Goal: Task Accomplishment & Management: Manage account settings

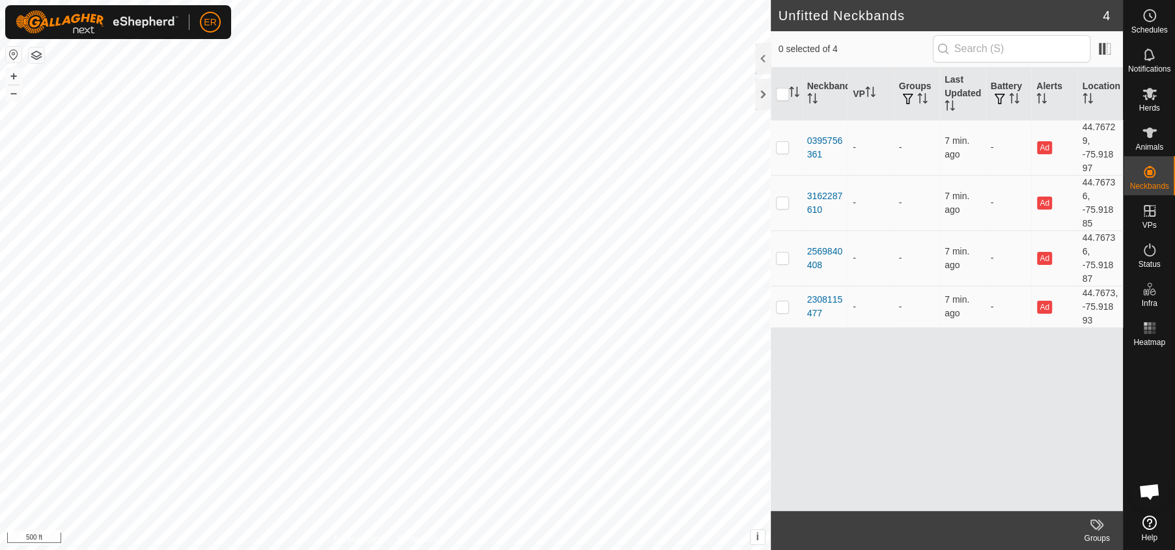
scroll to position [10362, 0]
click at [1148, 98] on icon at bounding box center [1150, 94] width 16 height 16
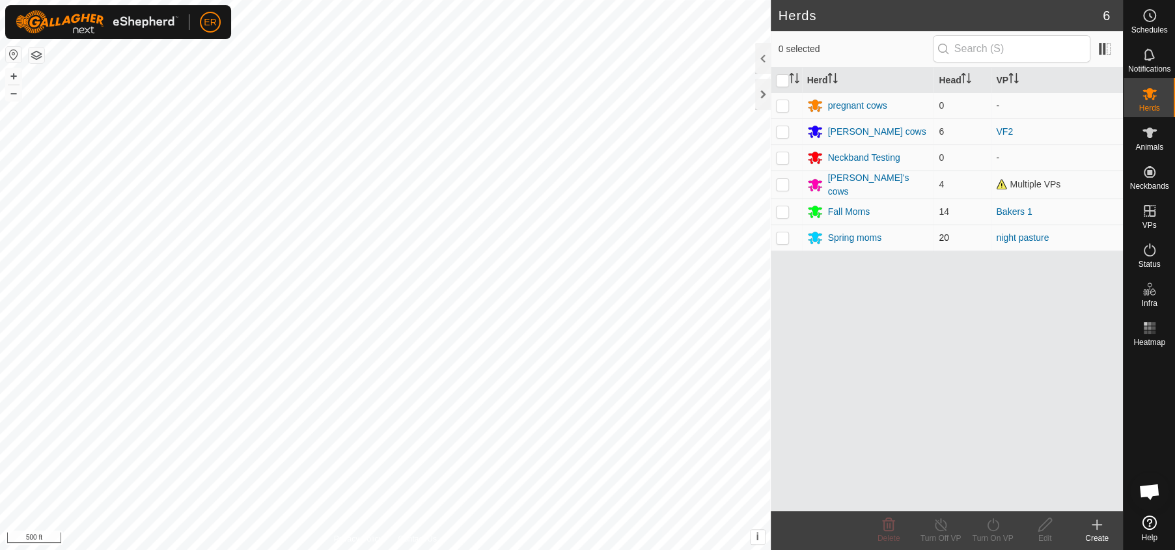
click at [781, 238] on p-checkbox at bounding box center [782, 237] width 13 height 10
checkbox input "true"
click at [1149, 131] on icon at bounding box center [1149, 133] width 14 height 10
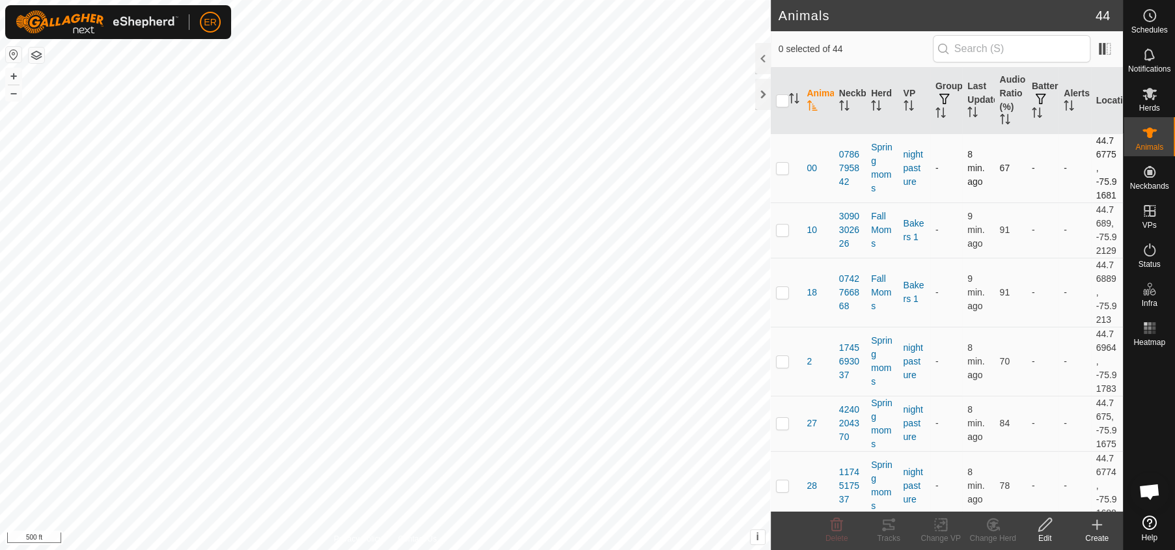
click at [781, 173] on p-checkbox at bounding box center [782, 168] width 13 height 10
checkbox input "true"
click at [814, 175] on span "00" at bounding box center [812, 168] width 10 height 14
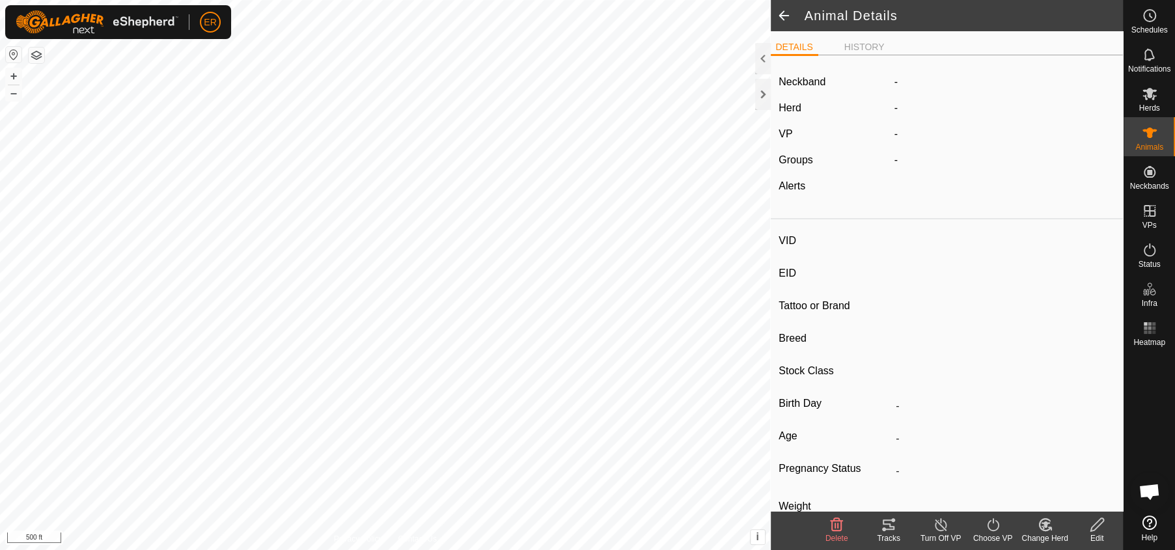
type input "00"
type input "-"
type input "Charolais Wh."
type input "-"
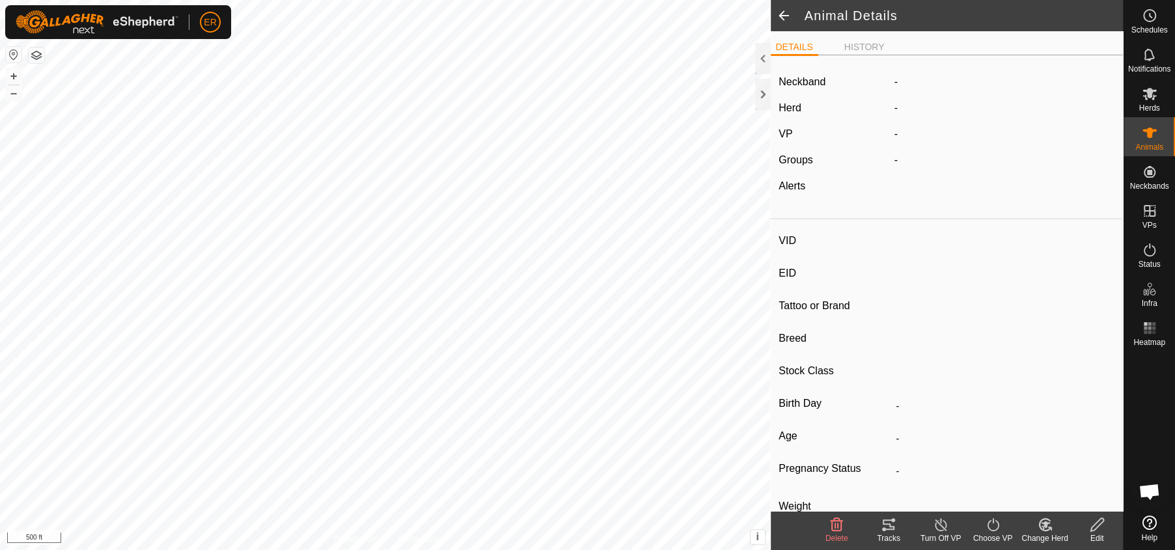
type input "0 kg"
type input "-"
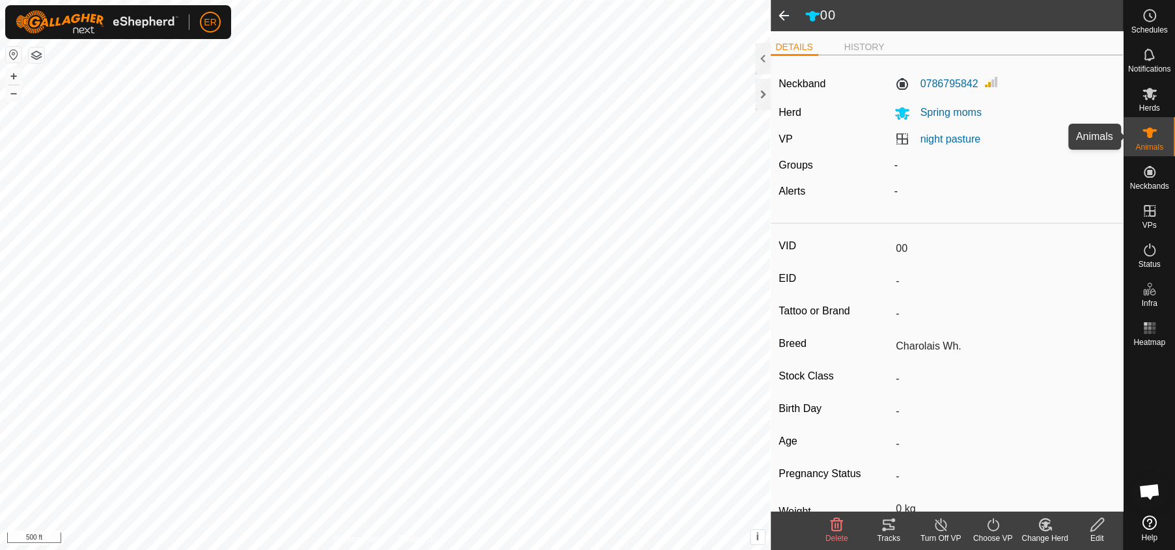
click at [1148, 131] on icon at bounding box center [1149, 133] width 14 height 10
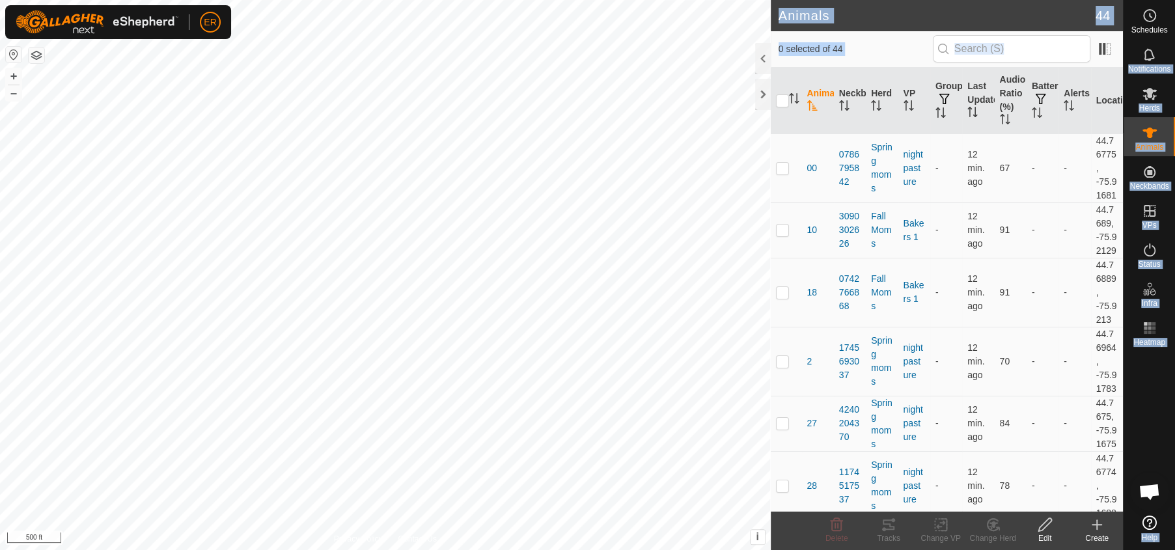
drag, startPoint x: 1123, startPoint y: 55, endPoint x: 1098, endPoint y: 62, distance: 25.6
click at [1098, 62] on div "Schedules Notifications Herds Animals Neckbands VPs Status Infra Heatmap Help A…" at bounding box center [587, 275] width 1175 height 550
click at [14, 94] on button "–" at bounding box center [14, 93] width 16 height 16
click at [762, 95] on div at bounding box center [763, 94] width 16 height 31
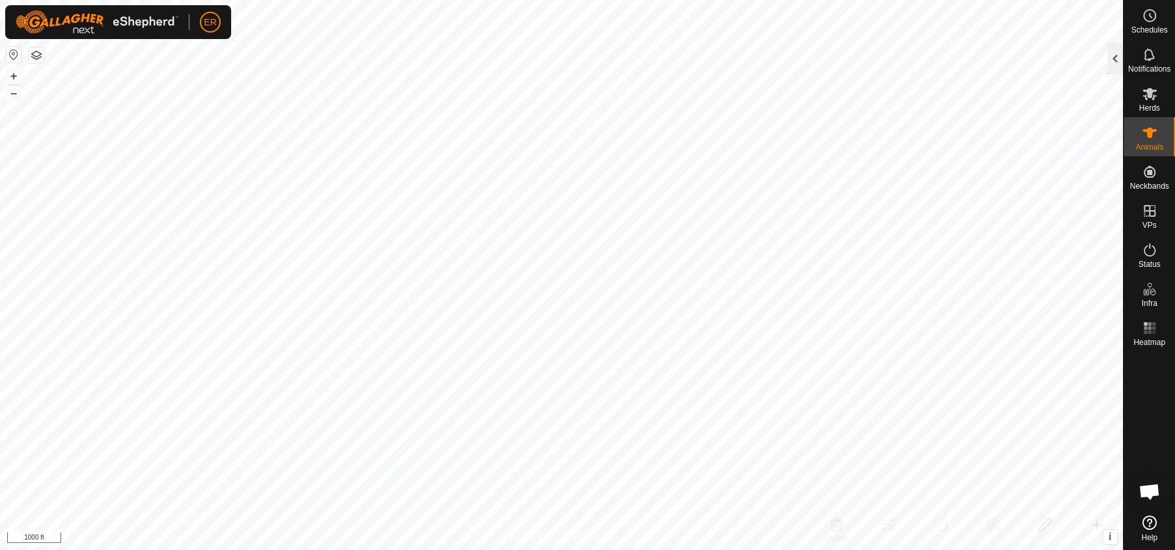
click at [1113, 57] on div at bounding box center [1115, 58] width 16 height 31
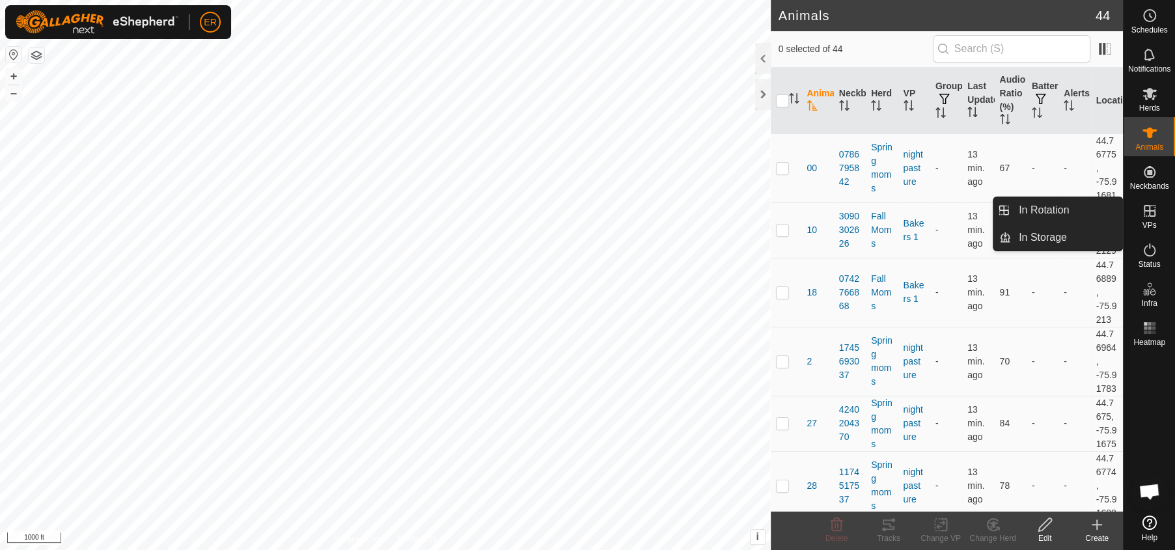
click at [1151, 492] on span "Open chat" at bounding box center [1148, 493] width 21 height 18
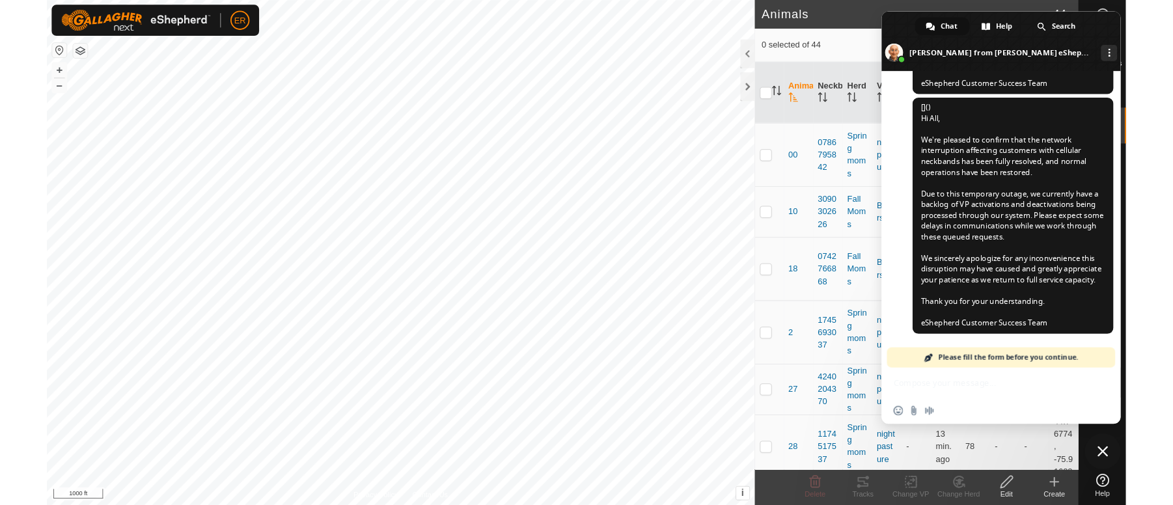
scroll to position [10376, 0]
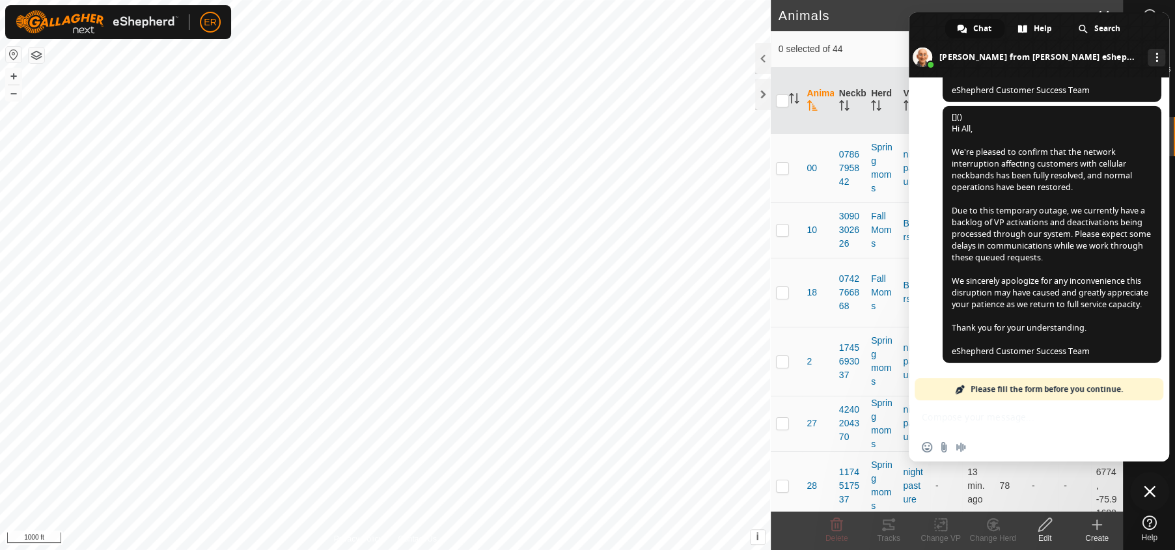
click at [1045, 389] on span "Please fill the form before you continue." at bounding box center [1046, 389] width 152 height 22
click at [1106, 28] on span "Search" at bounding box center [1107, 29] width 26 height 20
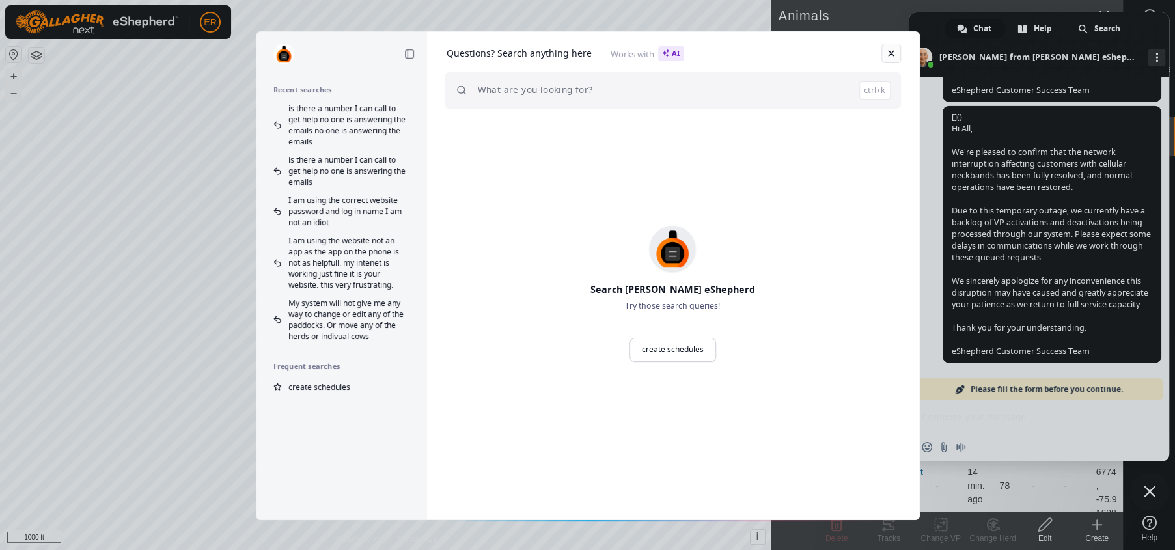
click at [892, 53] on link "Close" at bounding box center [891, 54] width 20 height 20
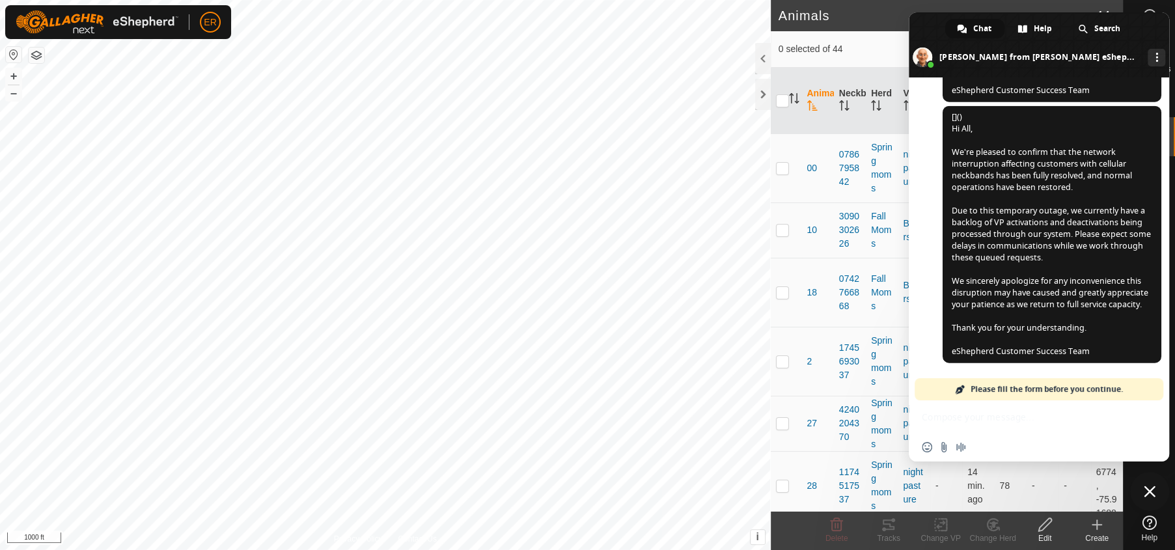
click at [1148, 490] on span "Close chat" at bounding box center [1150, 492] width 12 height 12
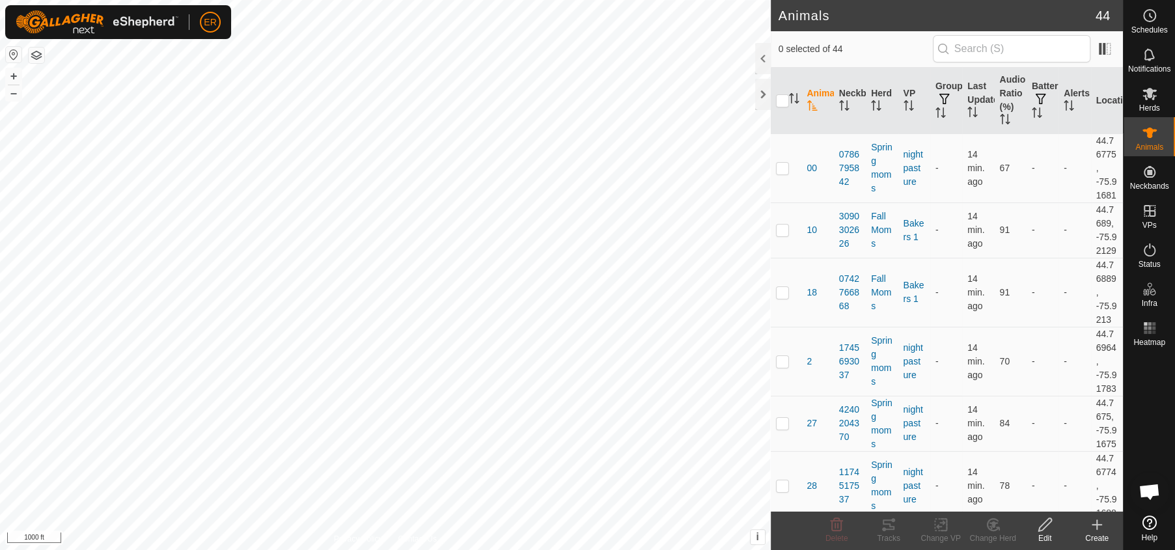
click at [1148, 489] on span "Open chat" at bounding box center [1148, 493] width 21 height 18
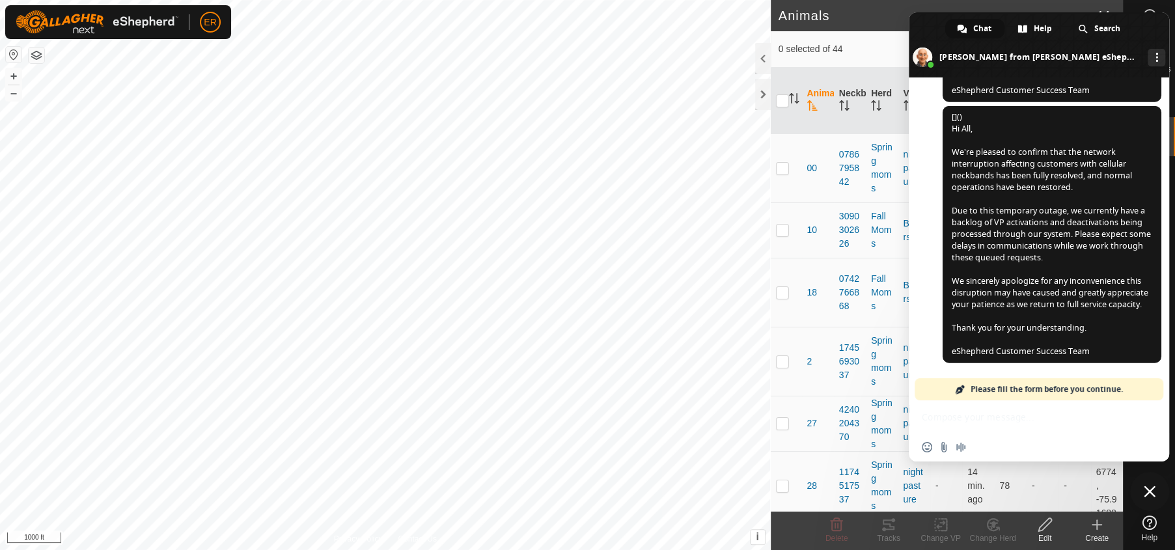
click at [1149, 490] on span "Close chat" at bounding box center [1150, 492] width 12 height 12
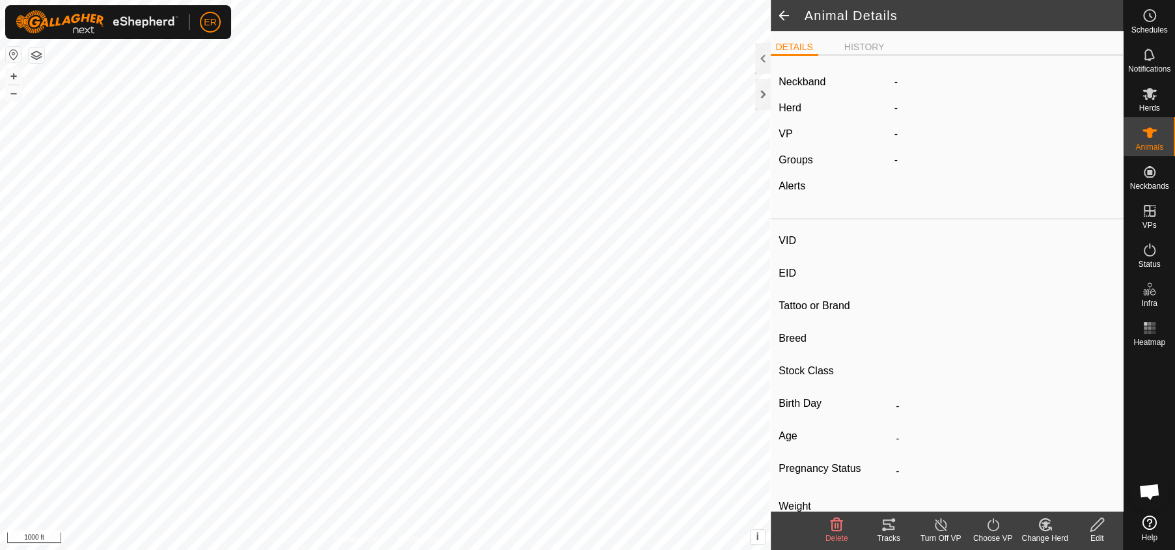
type input "00"
type input "-"
type input "Charolais Wh."
type input "-"
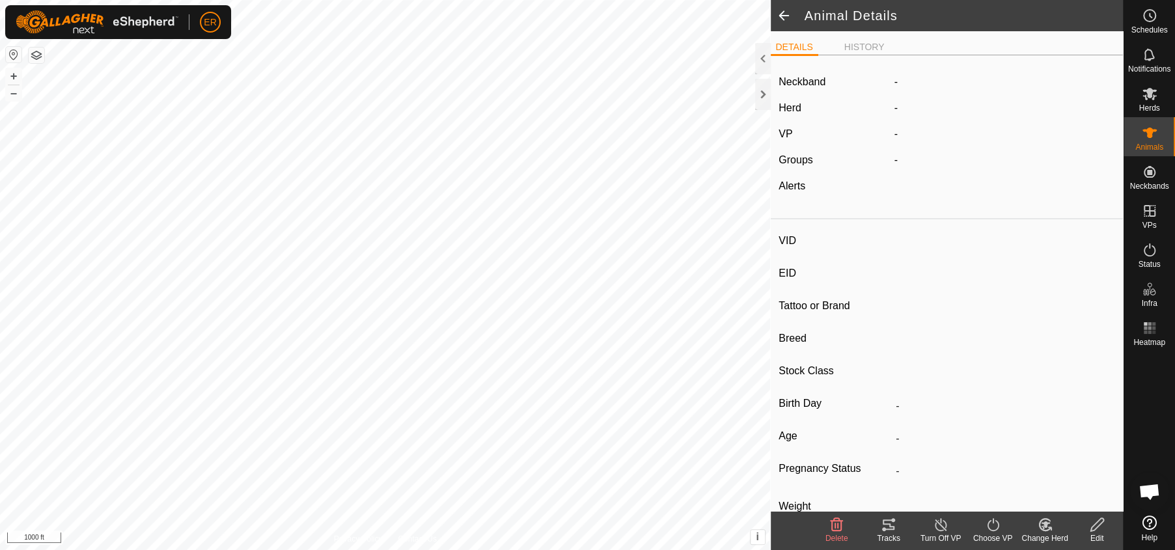
type input "0 kg"
type input "-"
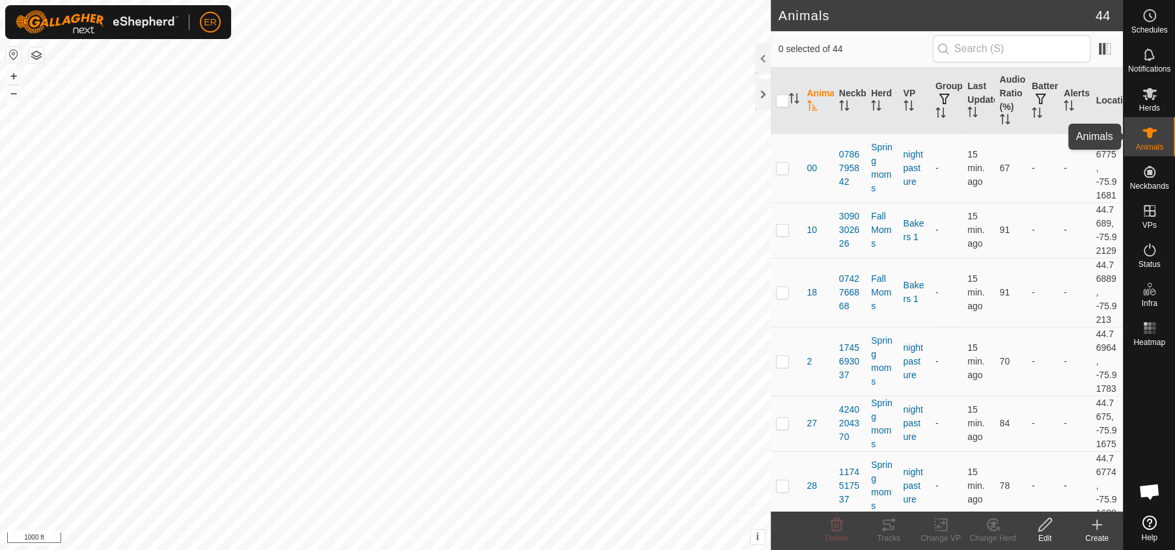
click at [1151, 128] on icon at bounding box center [1150, 133] width 16 height 16
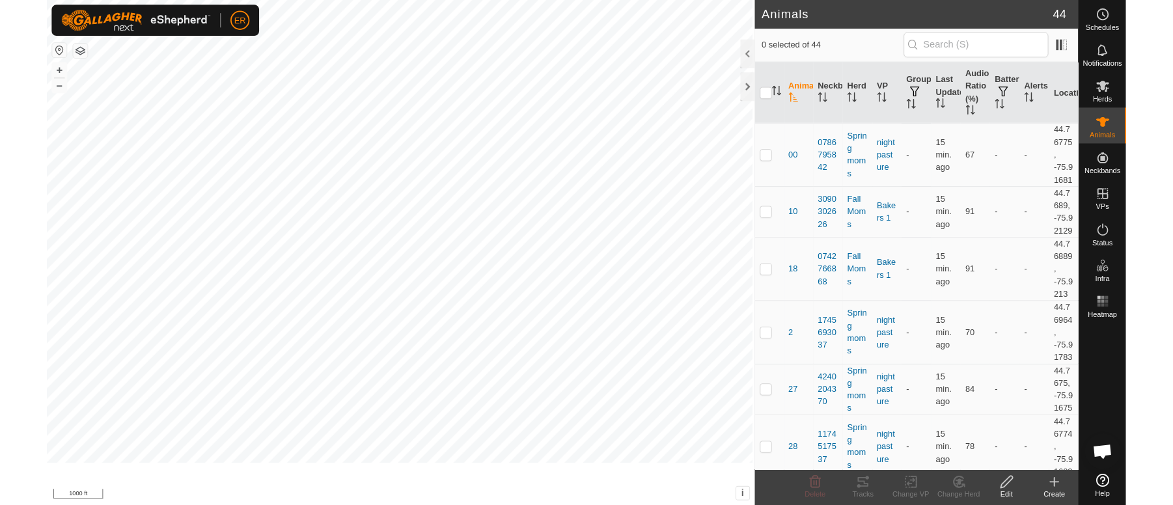
scroll to position [11286, 0]
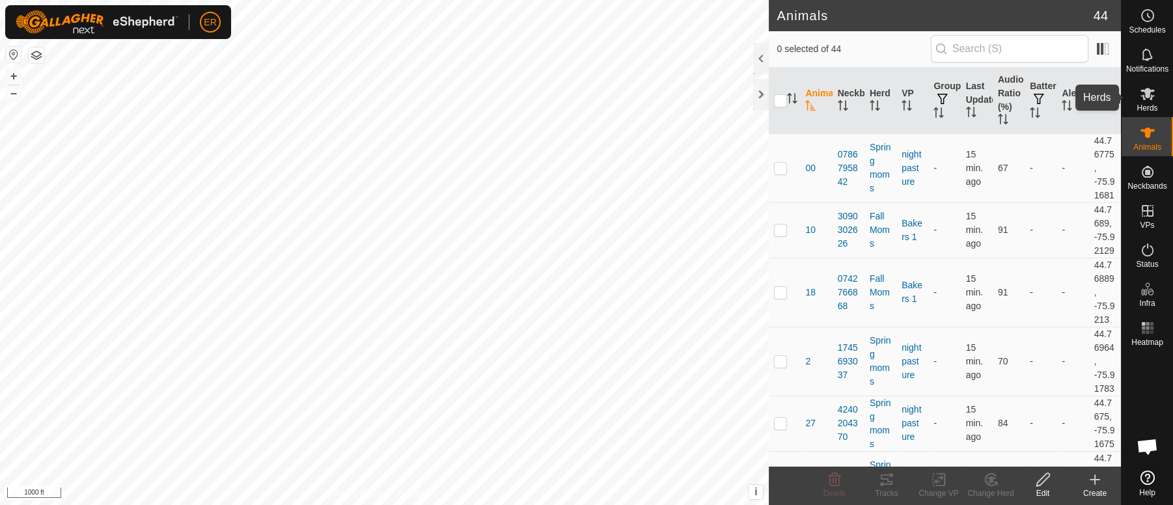
click at [1146, 93] on icon at bounding box center [1147, 94] width 14 height 12
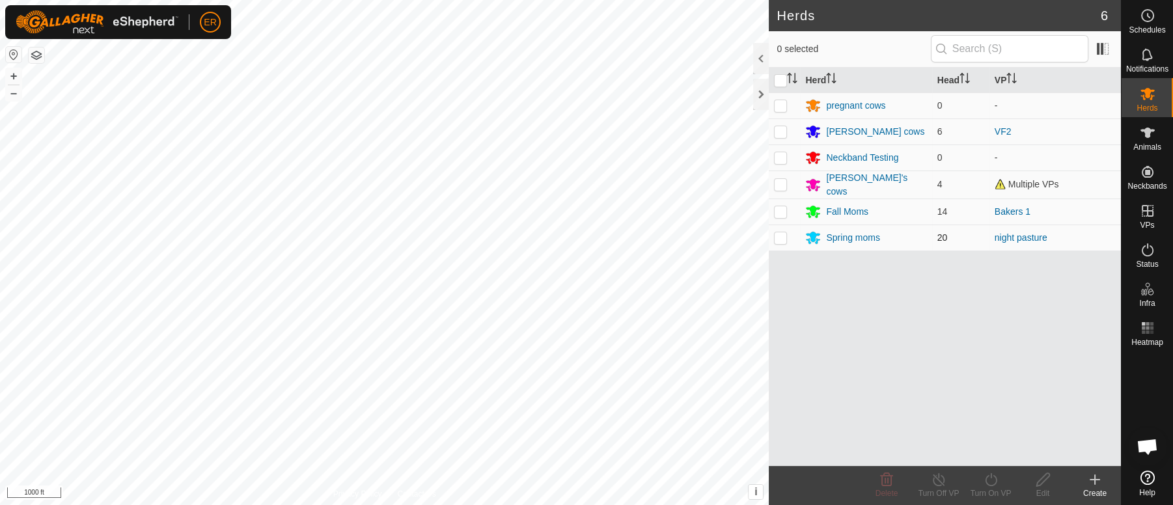
click at [779, 237] on p-checkbox at bounding box center [780, 237] width 13 height 10
checkbox input "true"
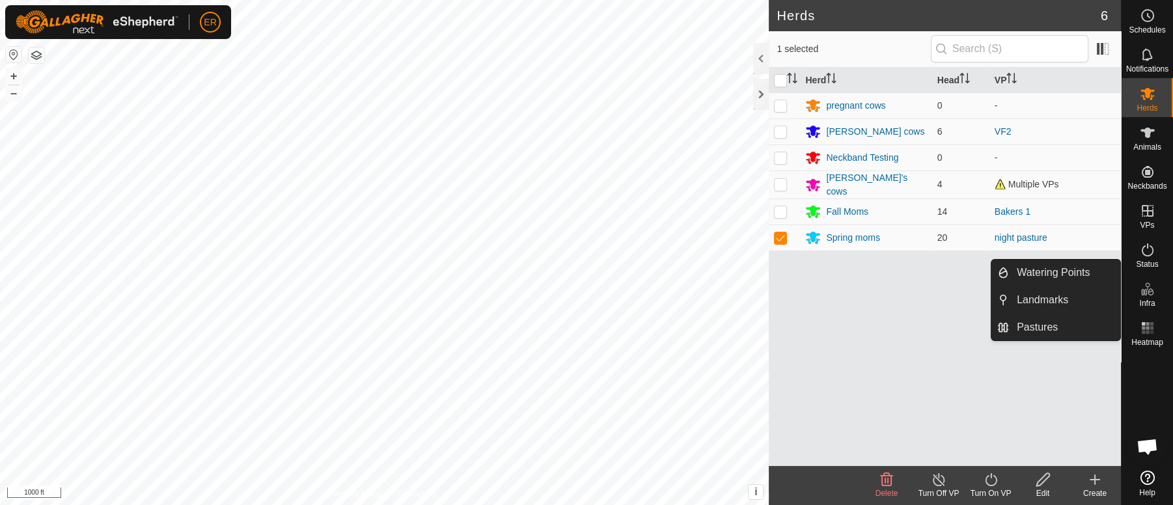
click at [1145, 289] on icon at bounding box center [1143, 292] width 7 height 7
click at [1072, 268] on link "Watering Points" at bounding box center [1064, 273] width 111 height 26
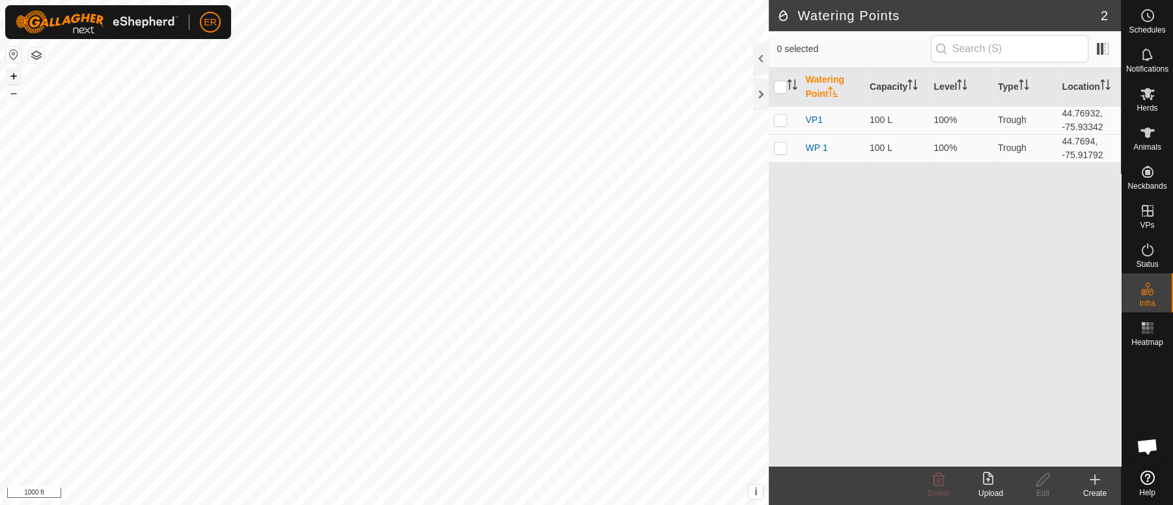
click at [15, 76] on button "+" at bounding box center [14, 76] width 16 height 16
click at [1096, 492] on div "Create" at bounding box center [1095, 494] width 52 height 12
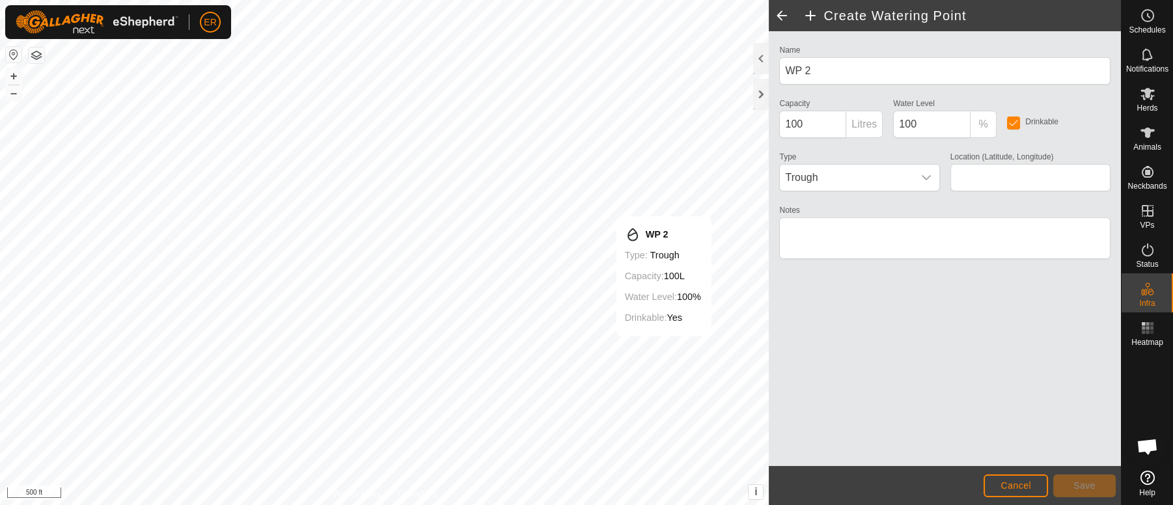
type input "44.768133, -75.918249"
click at [1090, 482] on span "Save" at bounding box center [1084, 485] width 22 height 10
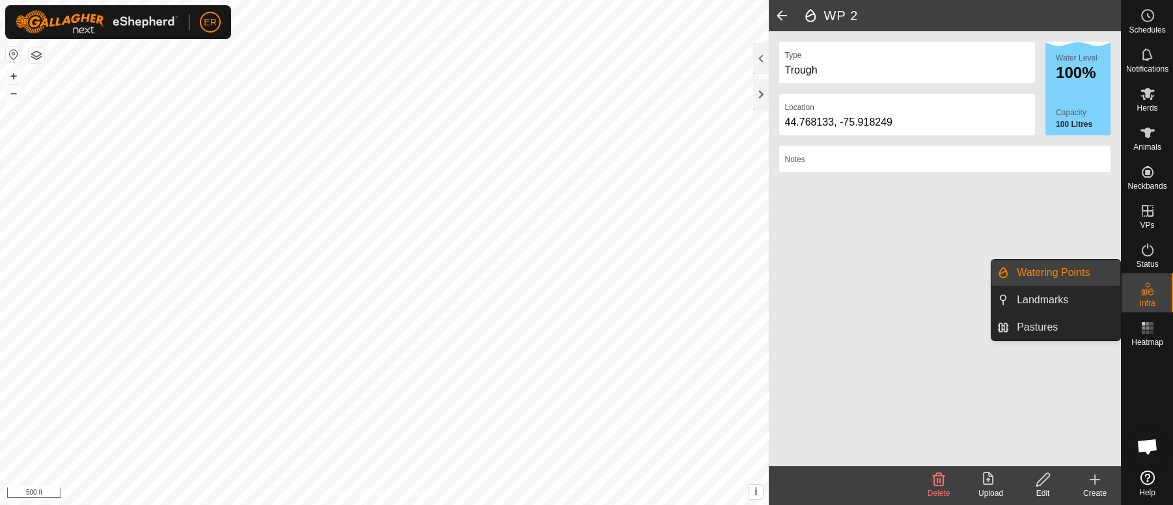
click at [1084, 268] on link "Watering Points" at bounding box center [1064, 273] width 111 height 26
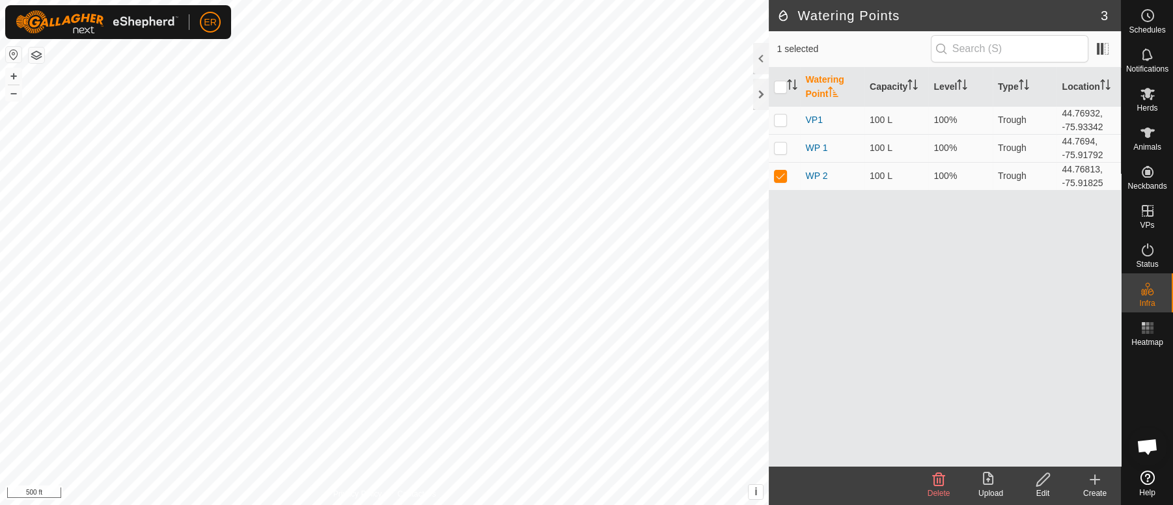
click at [1089, 482] on icon at bounding box center [1095, 480] width 16 height 16
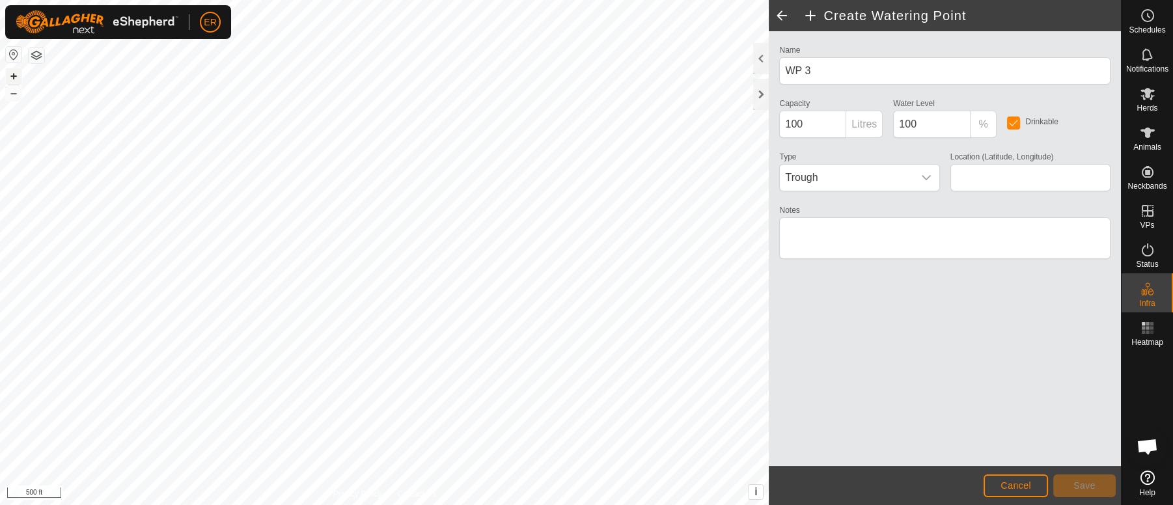
click at [12, 74] on button "+" at bounding box center [14, 76] width 16 height 16
type input "44.768625, -75.919464"
click at [1071, 483] on button "Save" at bounding box center [1084, 485] width 62 height 23
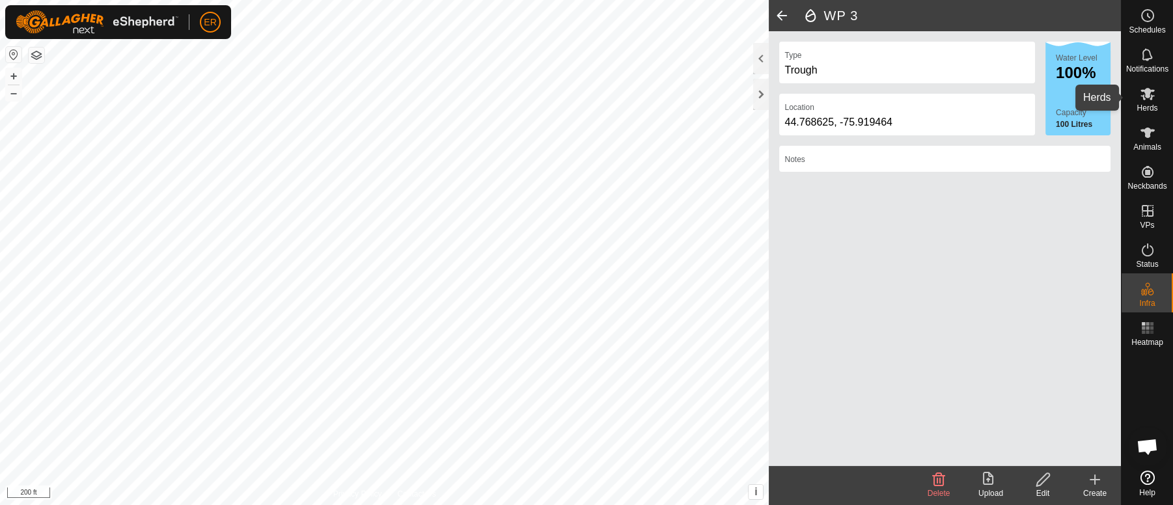
click at [1148, 94] on icon at bounding box center [1147, 94] width 14 height 12
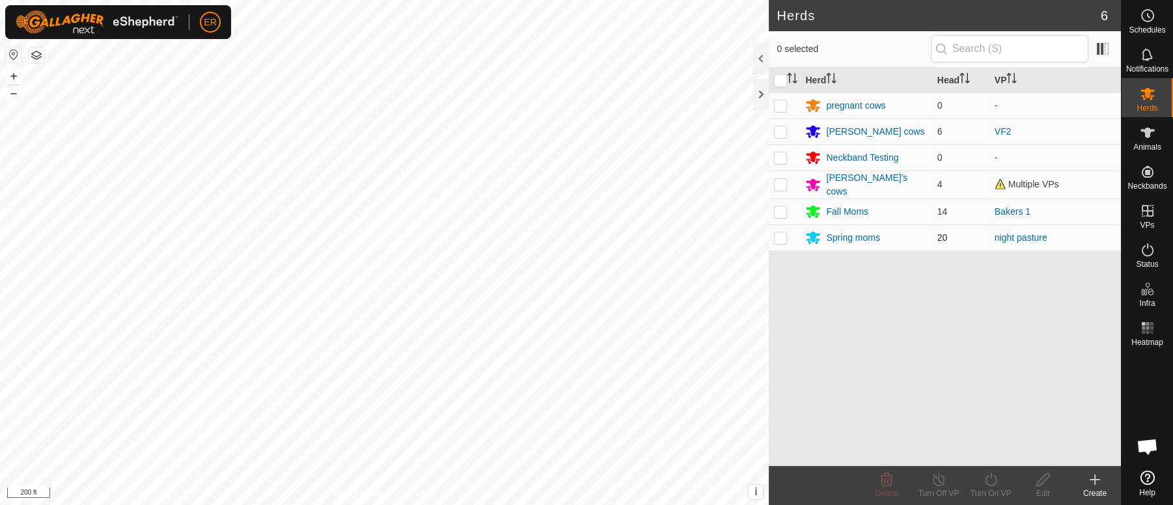
click at [778, 236] on p-checkbox at bounding box center [780, 237] width 13 height 10
checkbox input "true"
click at [987, 480] on icon at bounding box center [991, 480] width 16 height 16
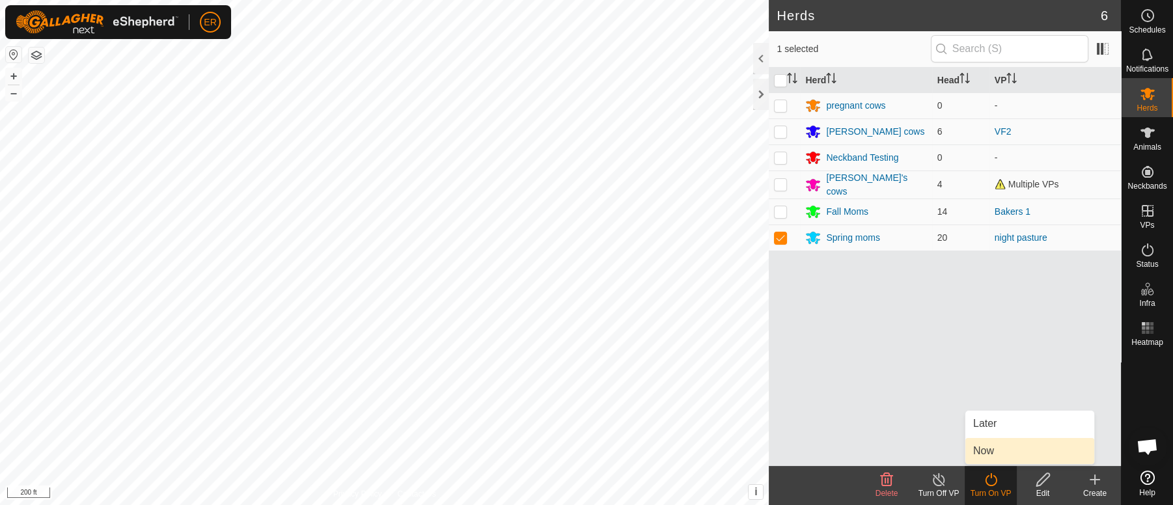
click at [984, 449] on link "Now" at bounding box center [1029, 451] width 129 height 26
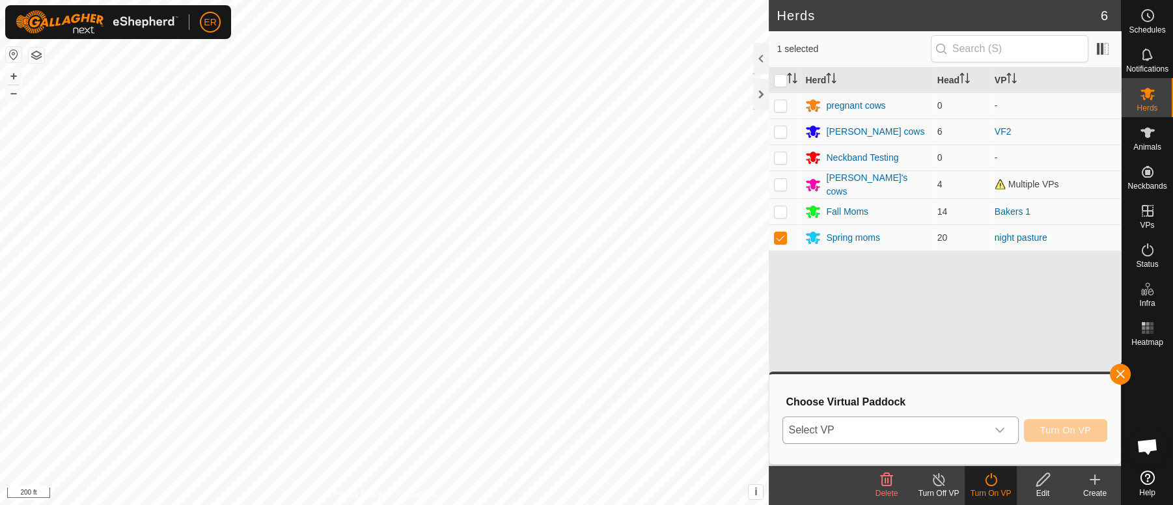
click at [996, 431] on icon "dropdown trigger" at bounding box center [1000, 430] width 10 height 10
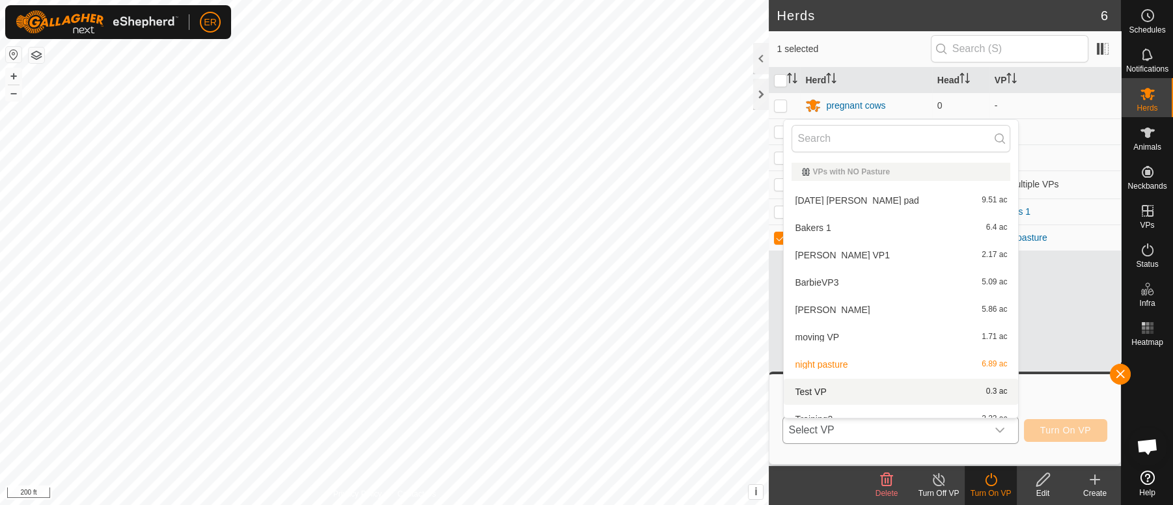
scroll to position [14, 0]
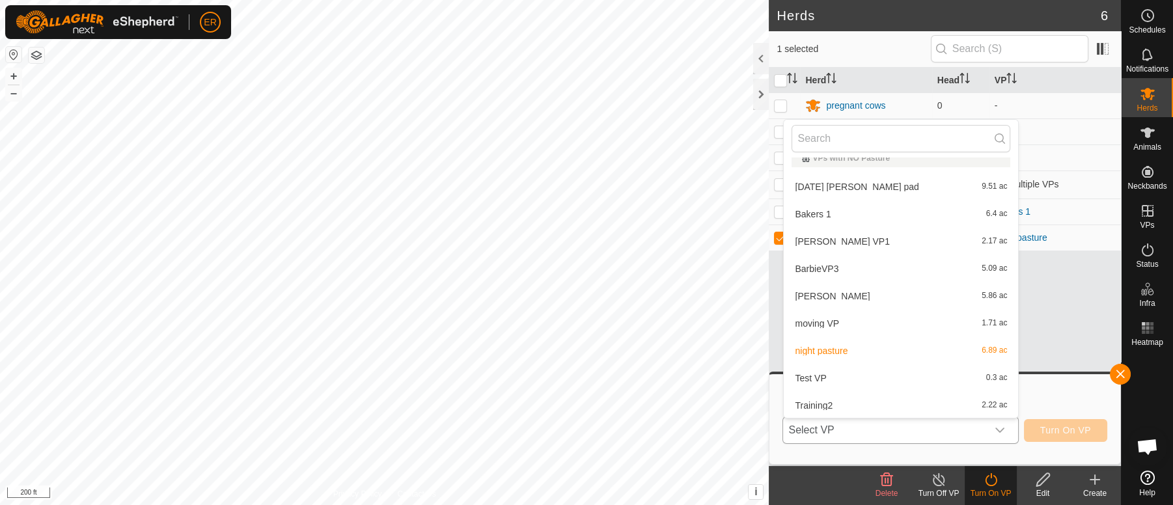
click at [859, 186] on li "[DATE] [PERSON_NAME] pad 9.51 ac" at bounding box center [901, 187] width 234 height 26
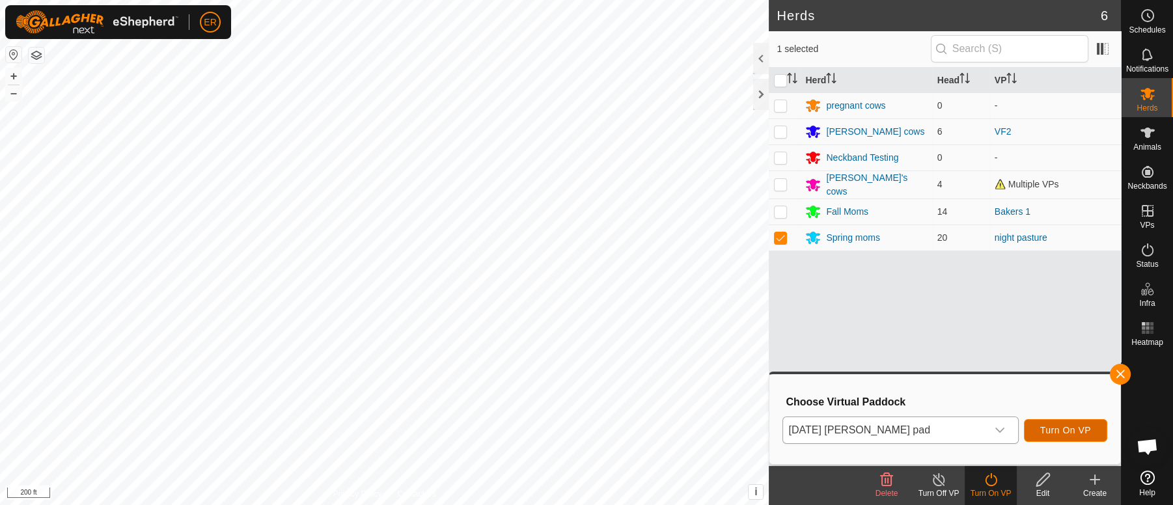
click at [1052, 428] on span "Turn On VP" at bounding box center [1065, 430] width 51 height 10
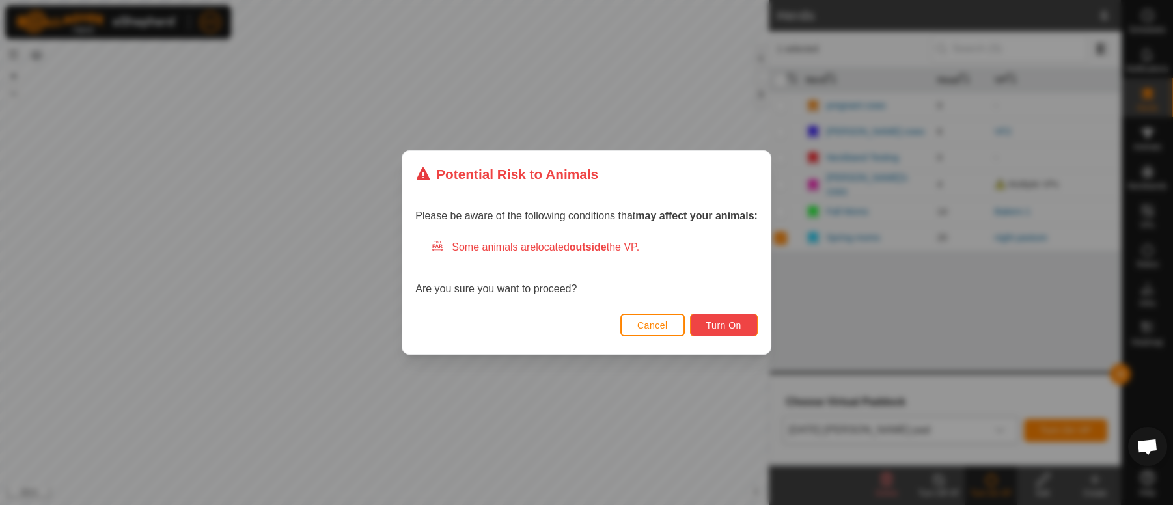
click at [724, 326] on span "Turn On" at bounding box center [723, 325] width 35 height 10
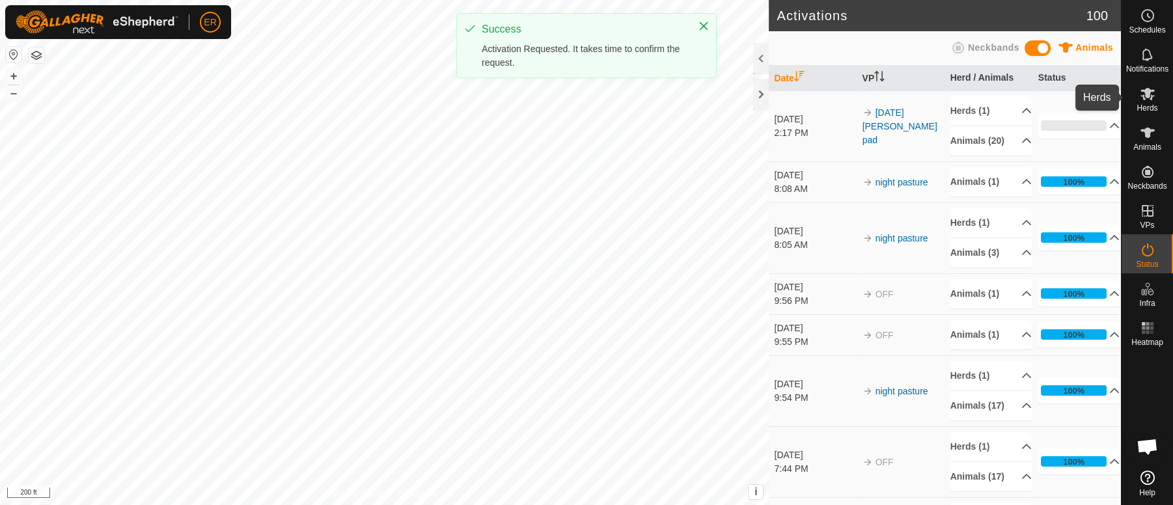
click at [1152, 94] on icon at bounding box center [1148, 94] width 16 height 16
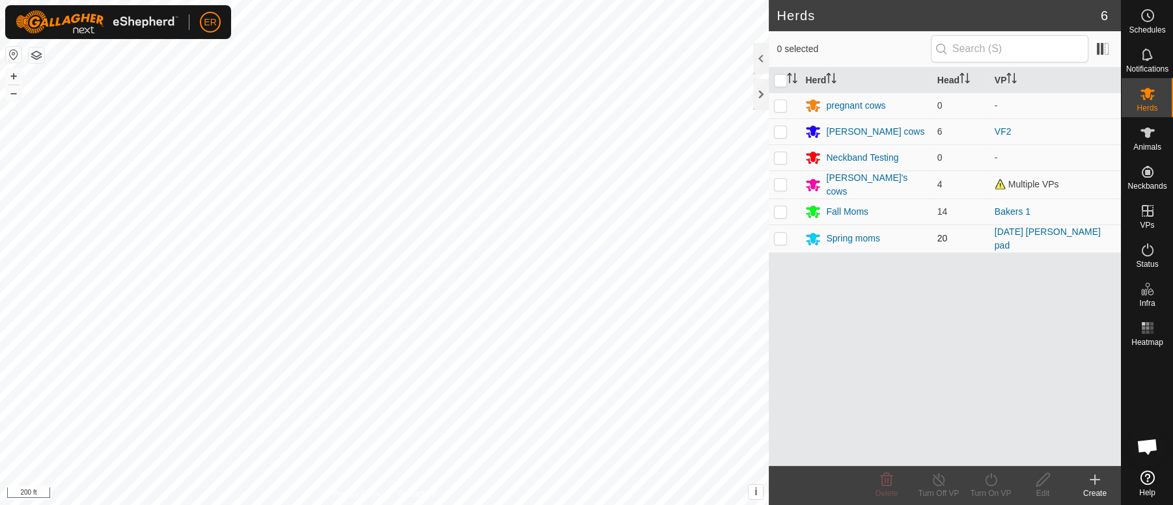
click at [778, 233] on p-checkbox at bounding box center [780, 238] width 13 height 10
checkbox input "true"
click at [942, 478] on icon at bounding box center [939, 480] width 16 height 16
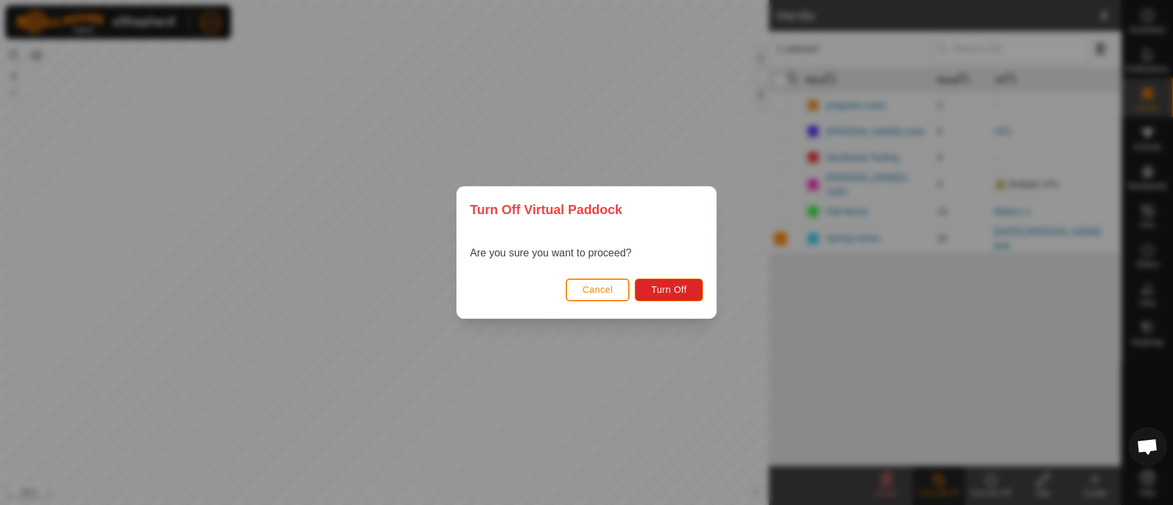
click at [988, 383] on div "Turn Off Virtual Paddock Are you sure you want to proceed? Cancel Turn Off" at bounding box center [586, 252] width 1173 height 505
click at [668, 375] on div "Turn Off Virtual Paddock Are you sure you want to proceed? Cancel Turn Off" at bounding box center [586, 252] width 1173 height 505
click at [599, 287] on span "Cancel" at bounding box center [598, 289] width 31 height 10
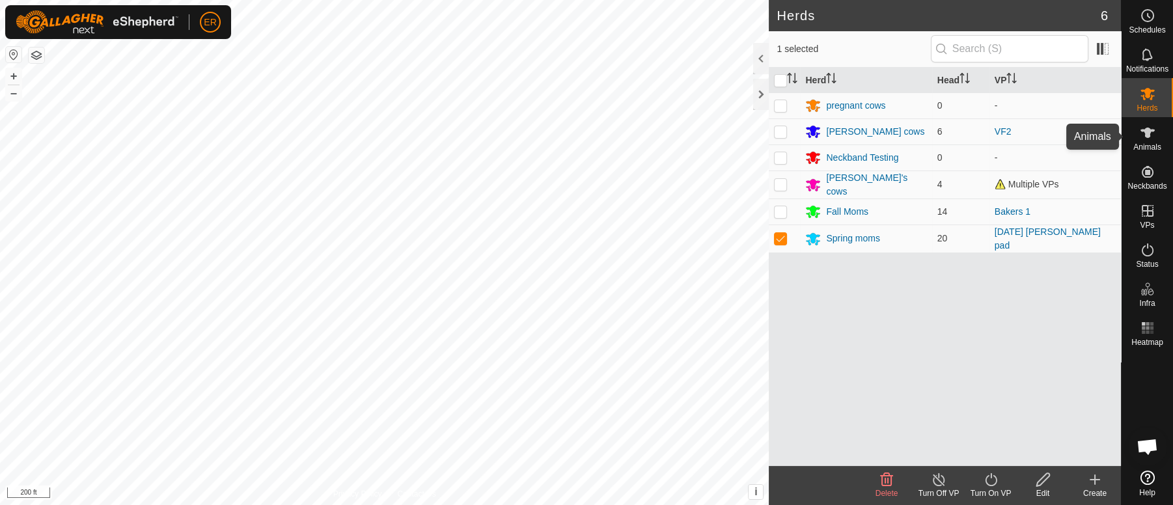
click at [1144, 129] on icon at bounding box center [1148, 133] width 16 height 16
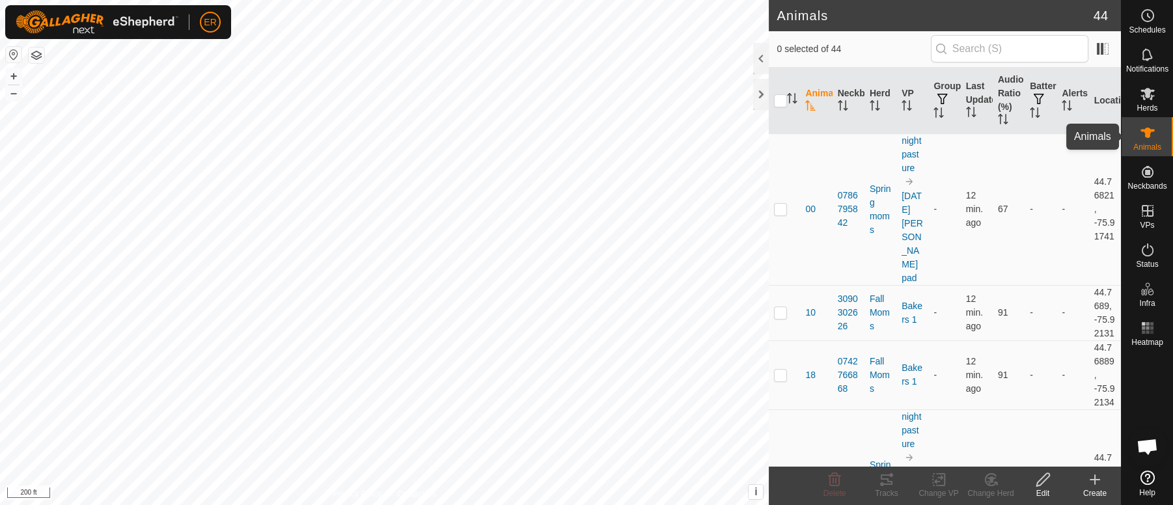
click at [1140, 128] on icon at bounding box center [1148, 133] width 16 height 16
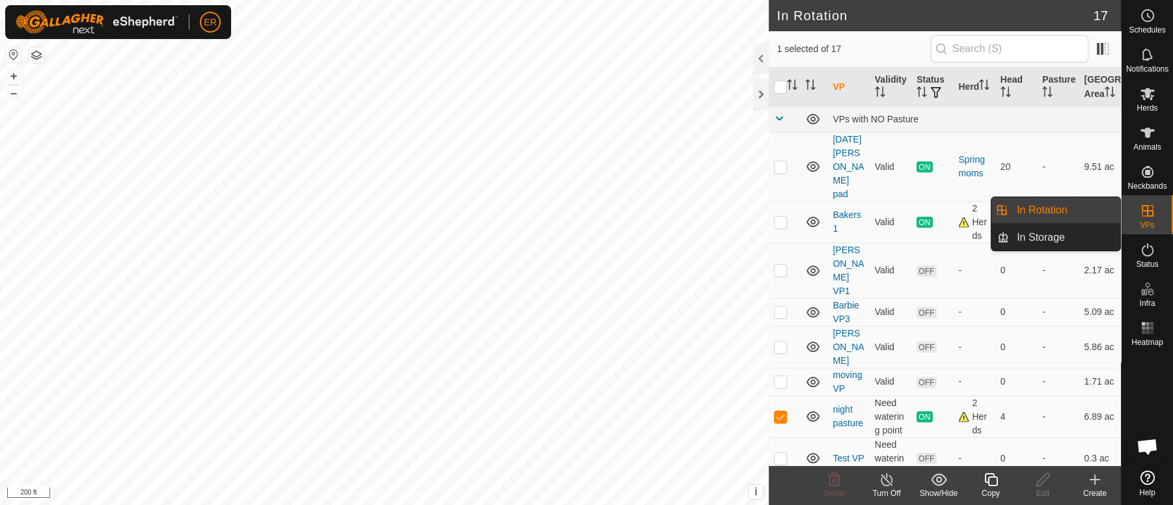
click at [1145, 214] on icon at bounding box center [1148, 211] width 16 height 16
click at [1144, 207] on icon at bounding box center [1148, 211] width 16 height 16
click at [1064, 208] on link "In Rotation" at bounding box center [1064, 210] width 111 height 26
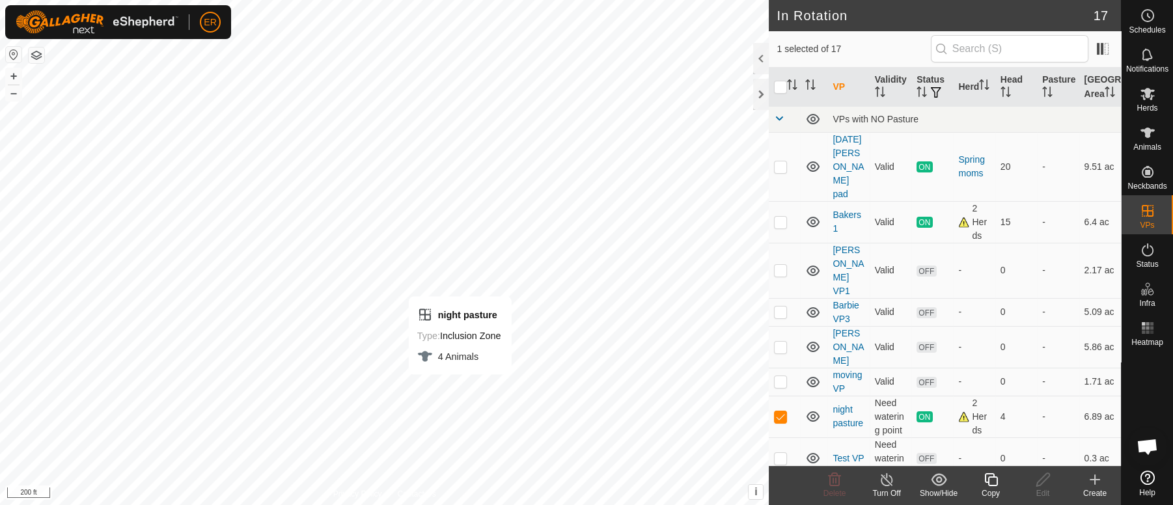
checkbox input "true"
checkbox input "false"
click at [885, 476] on icon at bounding box center [887, 480] width 16 height 16
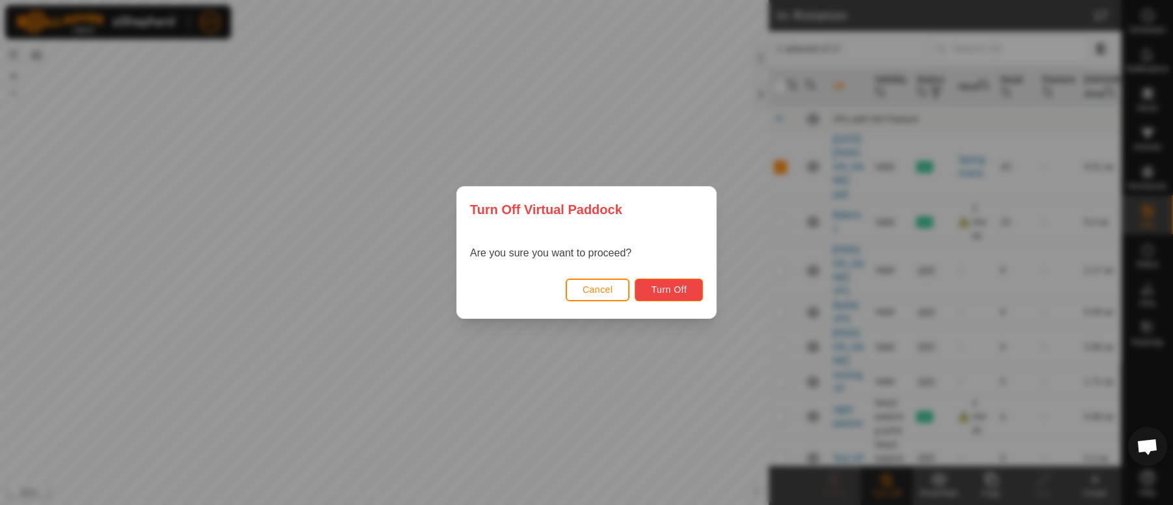
click at [682, 291] on span "Turn Off" at bounding box center [669, 289] width 36 height 10
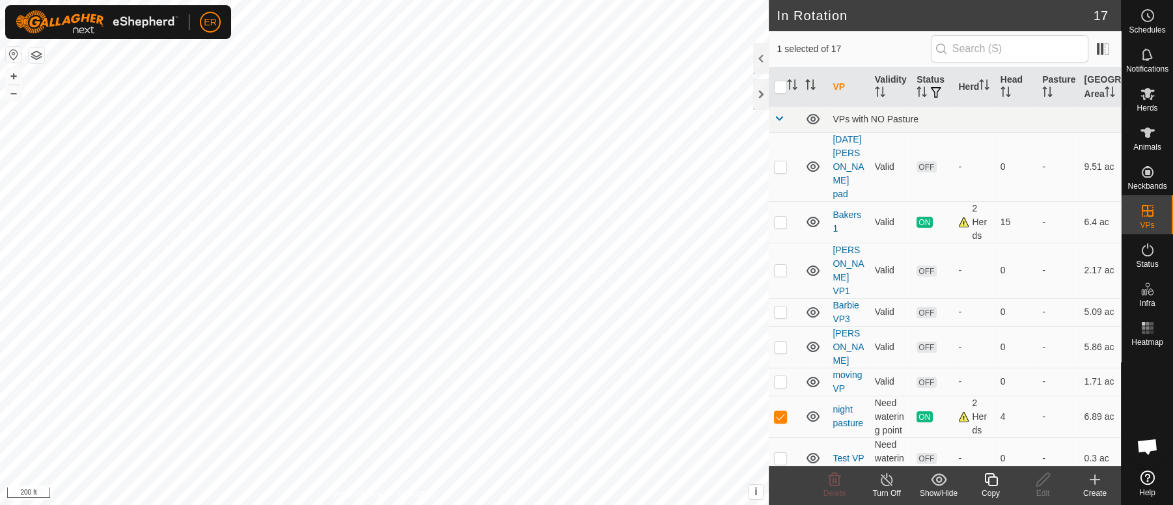
click at [888, 477] on icon at bounding box center [887, 480] width 16 height 16
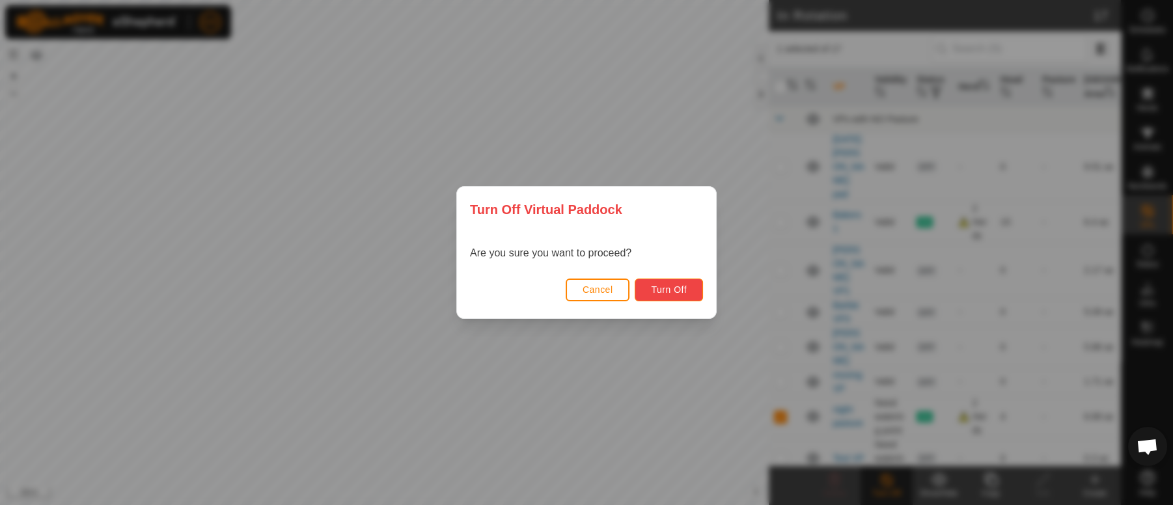
click at [687, 289] on button "Turn Off" at bounding box center [669, 290] width 68 height 23
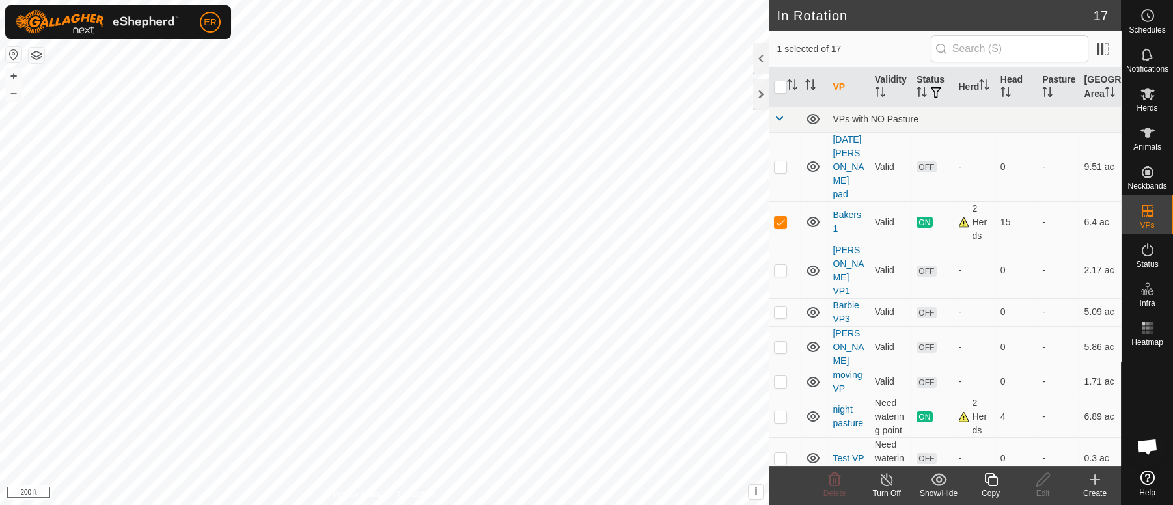
click at [888, 480] on icon at bounding box center [887, 480] width 16 height 16
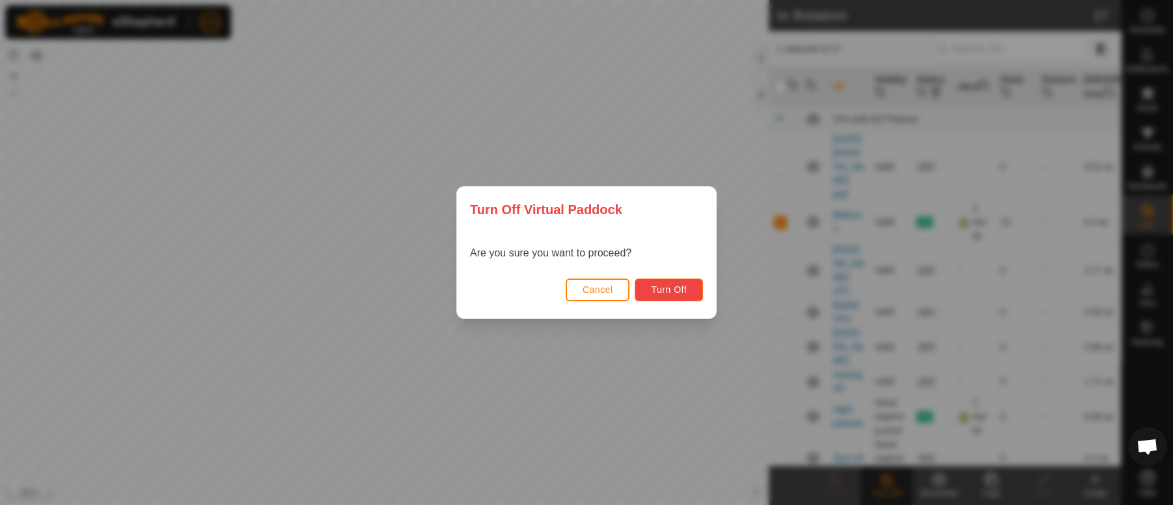
click at [681, 292] on span "Turn Off" at bounding box center [669, 289] width 36 height 10
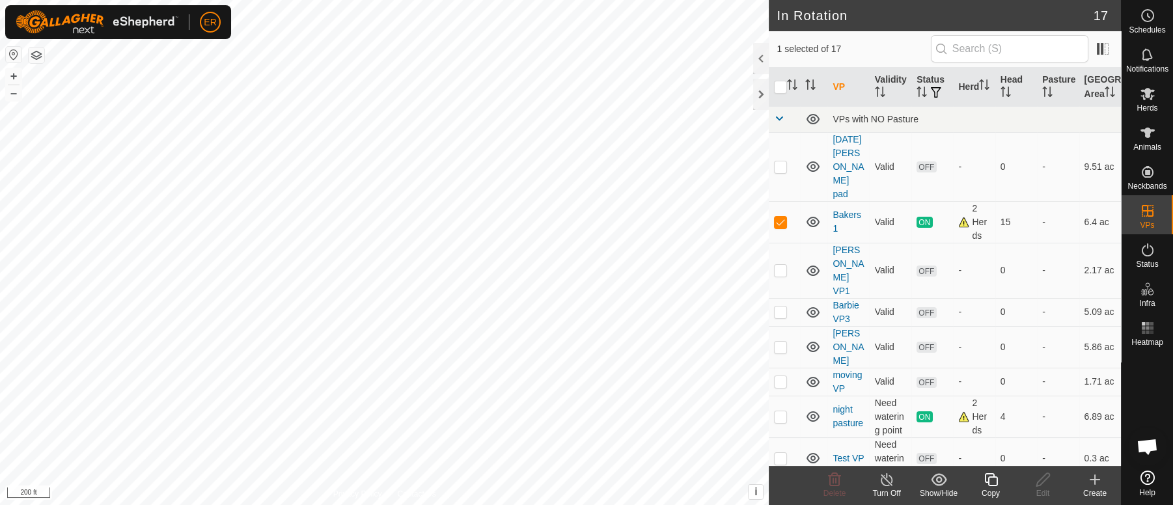
click at [1096, 478] on icon at bounding box center [1095, 480] width 16 height 16
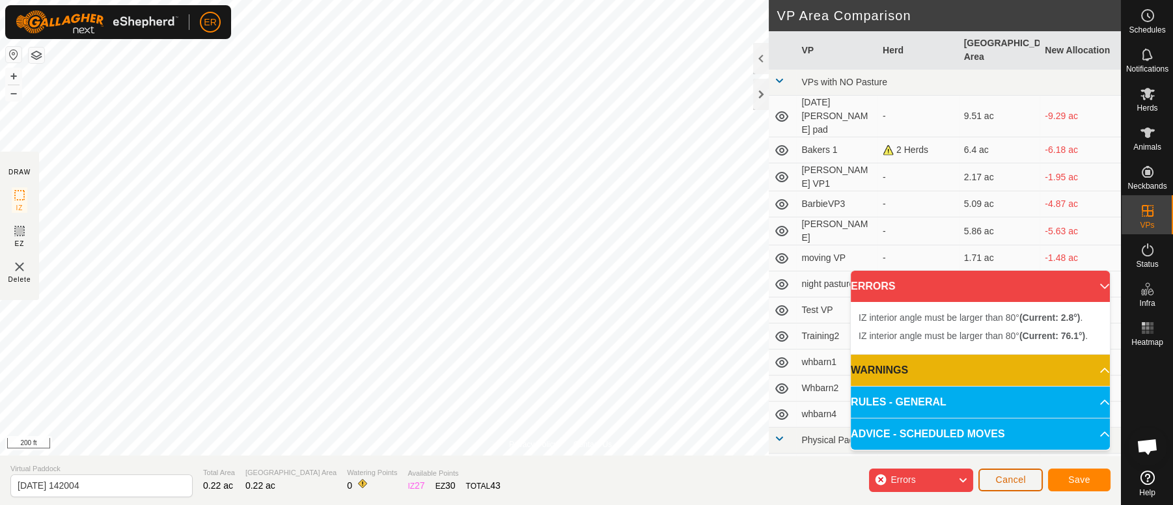
click at [1008, 474] on span "Cancel" at bounding box center [1010, 479] width 31 height 10
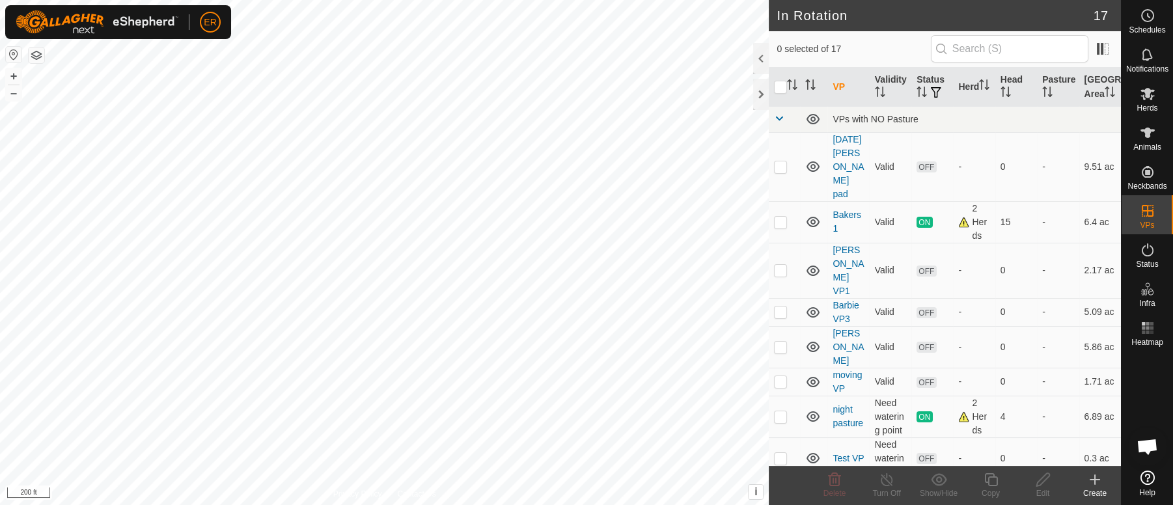
click at [1093, 485] on icon at bounding box center [1095, 480] width 16 height 16
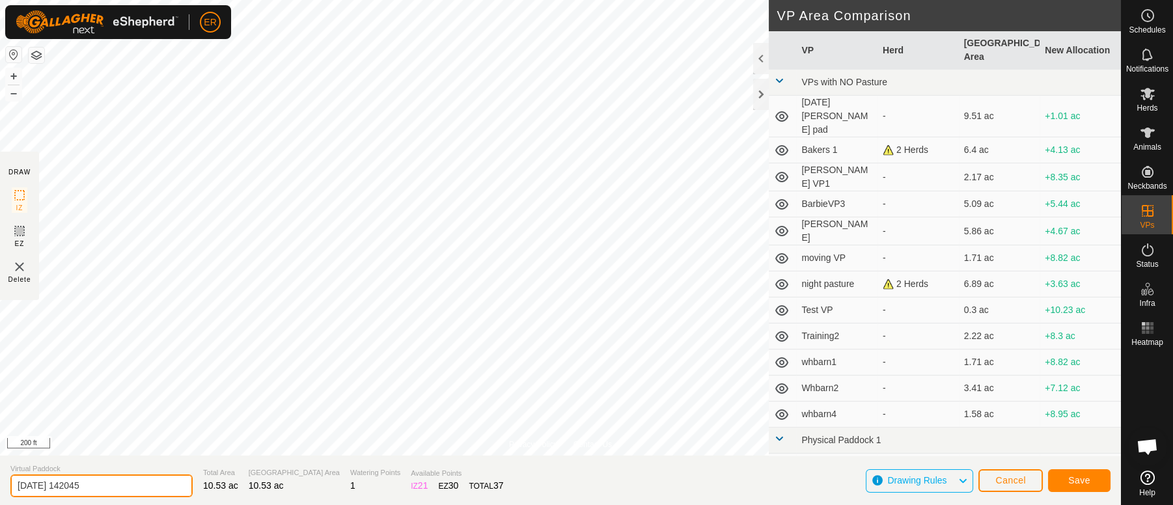
click at [115, 480] on input "[DATE] 142045" at bounding box center [101, 485] width 182 height 23
type input "2"
type input "b"
click at [137, 493] on input "Bakers 2" at bounding box center [101, 485] width 182 height 23
type input "Bakers 2"
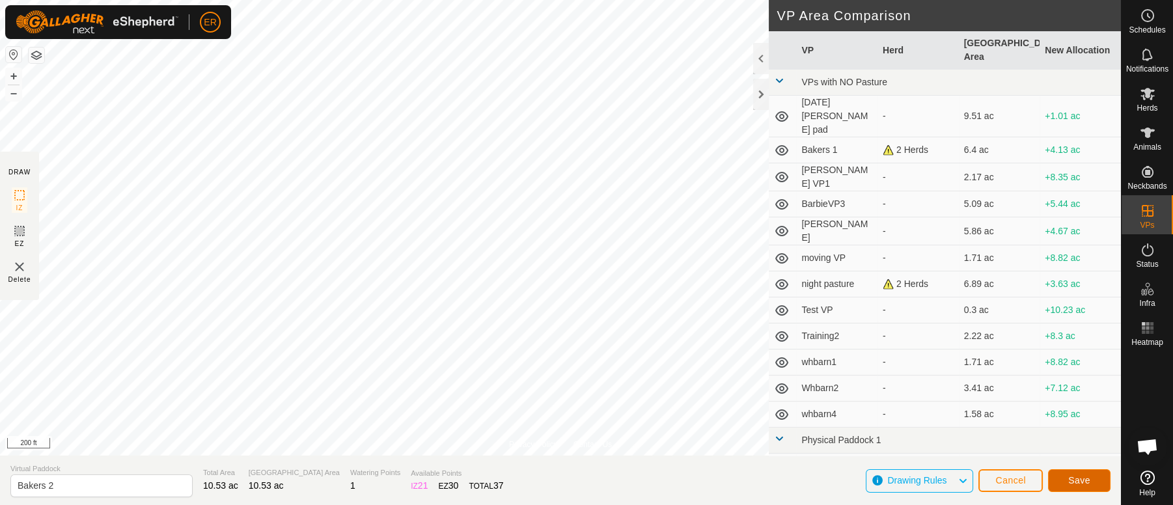
click at [1068, 483] on span "Save" at bounding box center [1079, 480] width 22 height 10
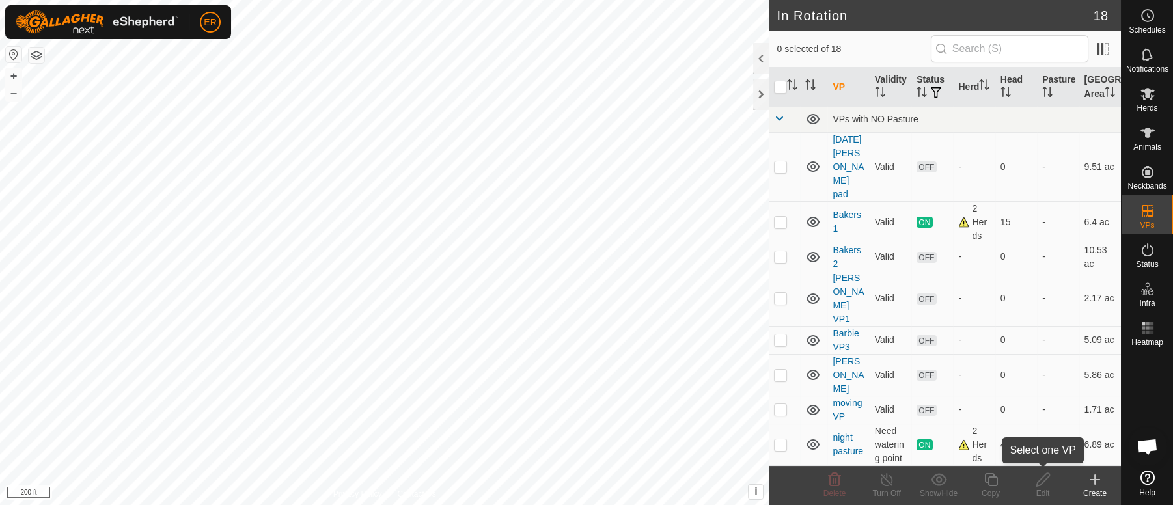
click at [1065, 479] on edit-svg-icon at bounding box center [1043, 480] width 52 height 16
checkbox input "true"
click at [888, 484] on line at bounding box center [886, 480] width 10 height 10
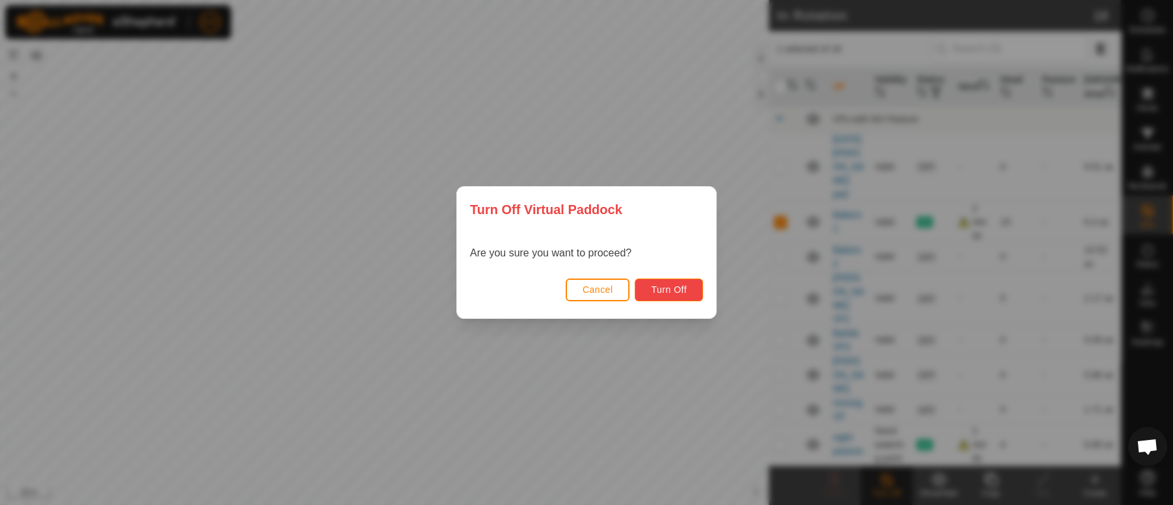
click at [672, 284] on span "Turn Off" at bounding box center [669, 289] width 36 height 10
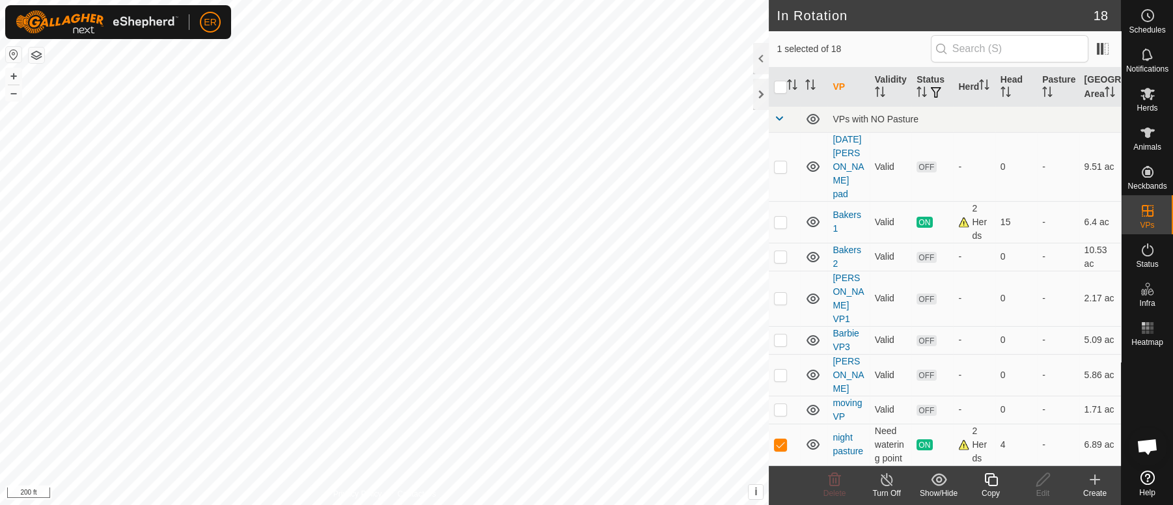
click at [883, 480] on icon at bounding box center [887, 480] width 16 height 16
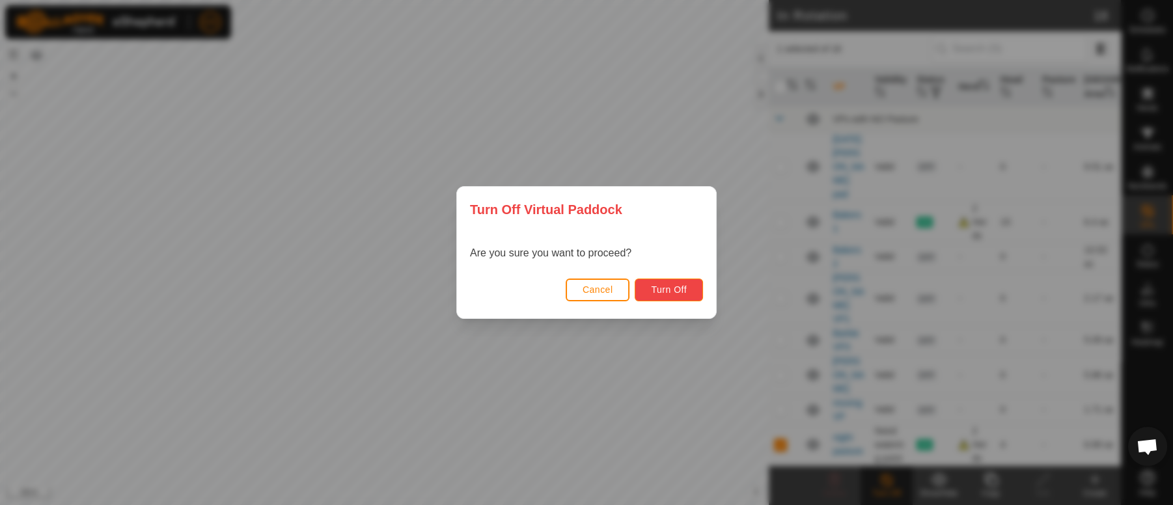
click at [684, 285] on span "Turn Off" at bounding box center [669, 289] width 36 height 10
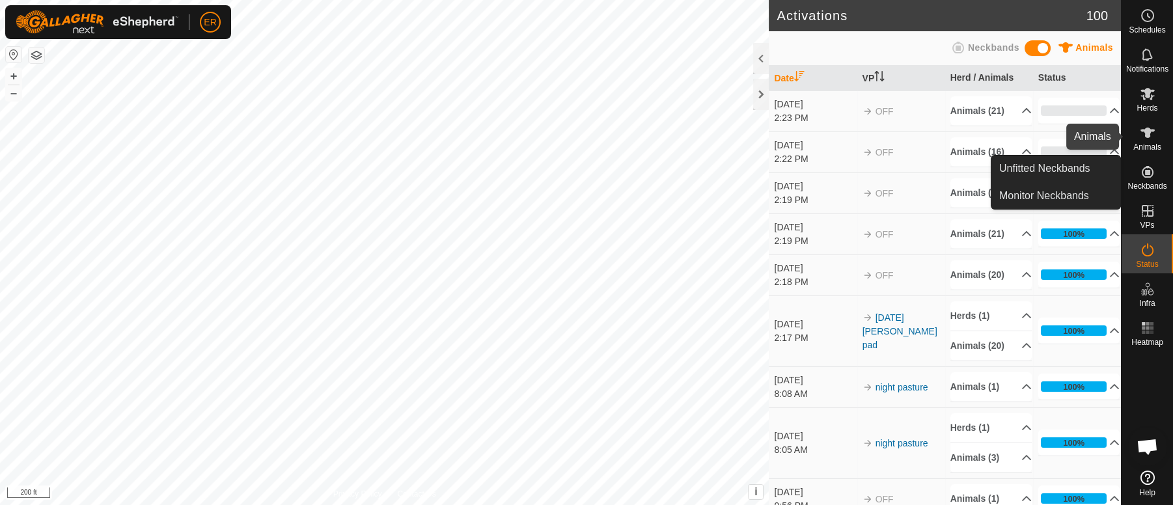
click at [1146, 131] on icon at bounding box center [1147, 133] width 14 height 10
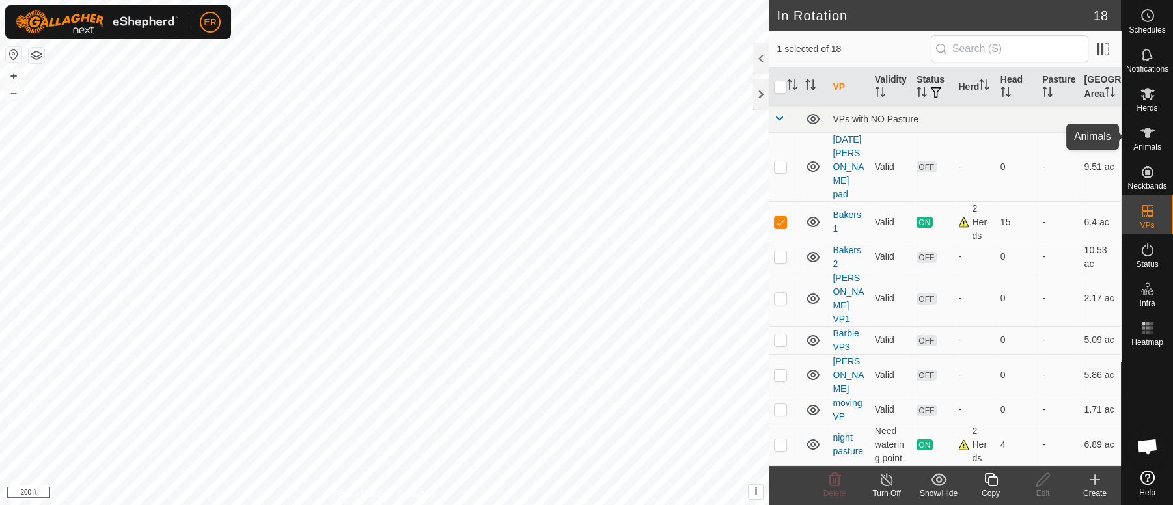
click at [1149, 131] on icon at bounding box center [1147, 133] width 14 height 10
